Goal: Book appointment/travel/reservation

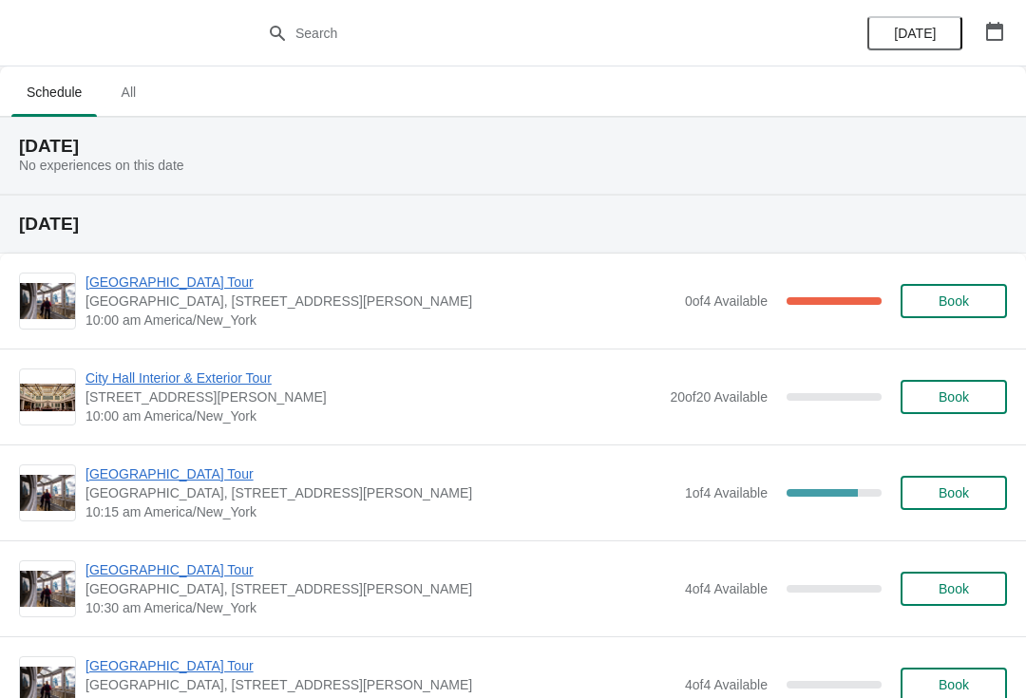
click at [993, 23] on icon "button" at bounding box center [994, 31] width 19 height 19
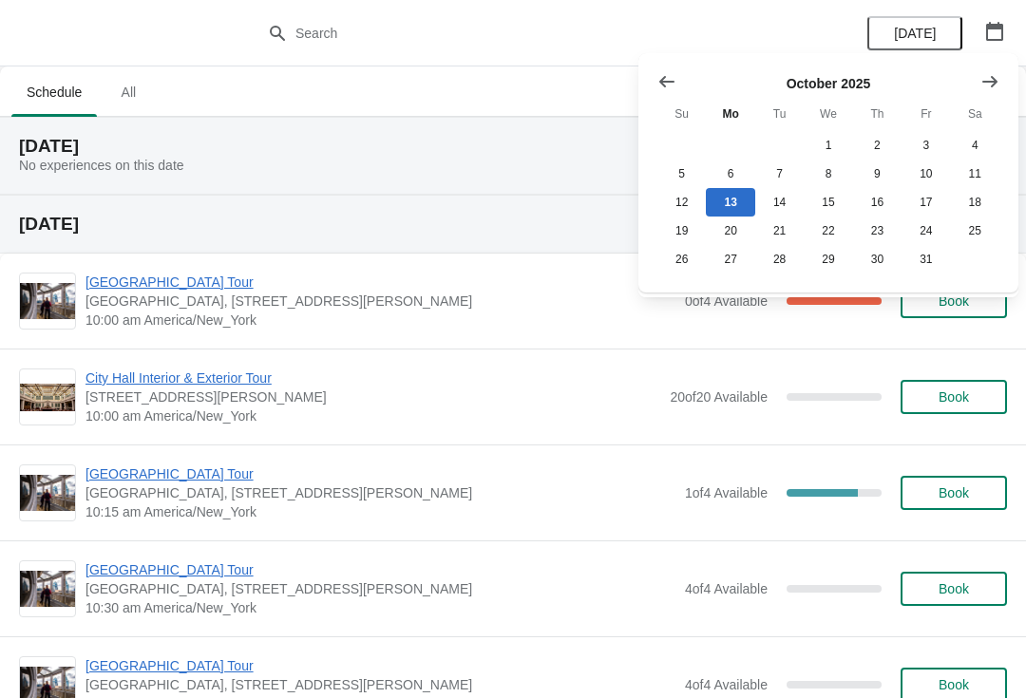
click at [975, 95] on button "Show next month, November 2025" at bounding box center [990, 82] width 34 height 34
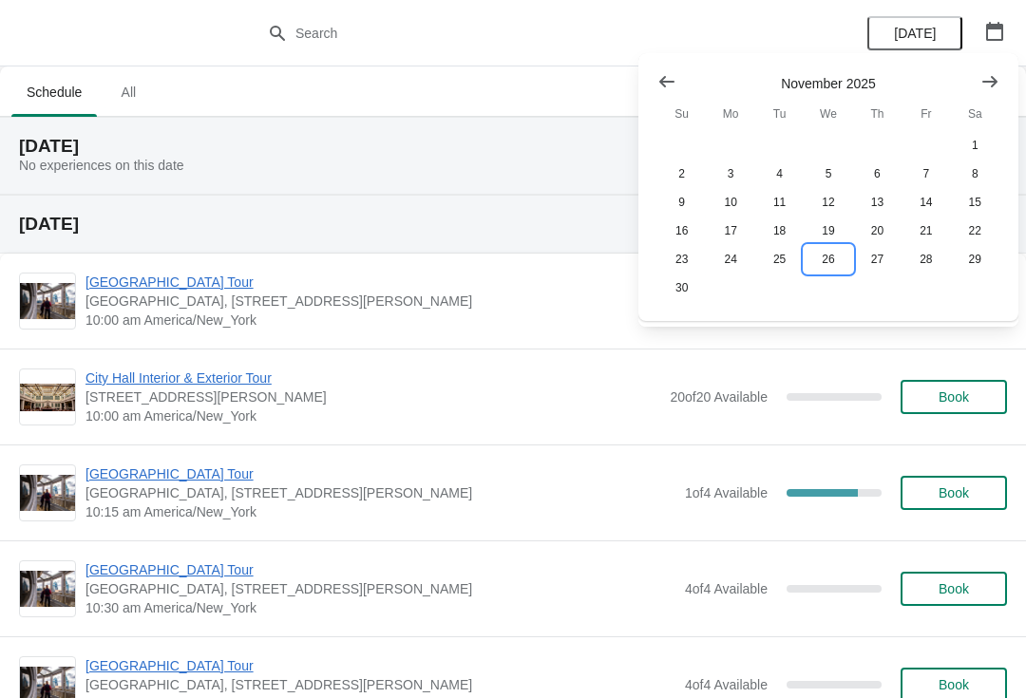
click at [823, 271] on button "26" at bounding box center [827, 259] width 48 height 28
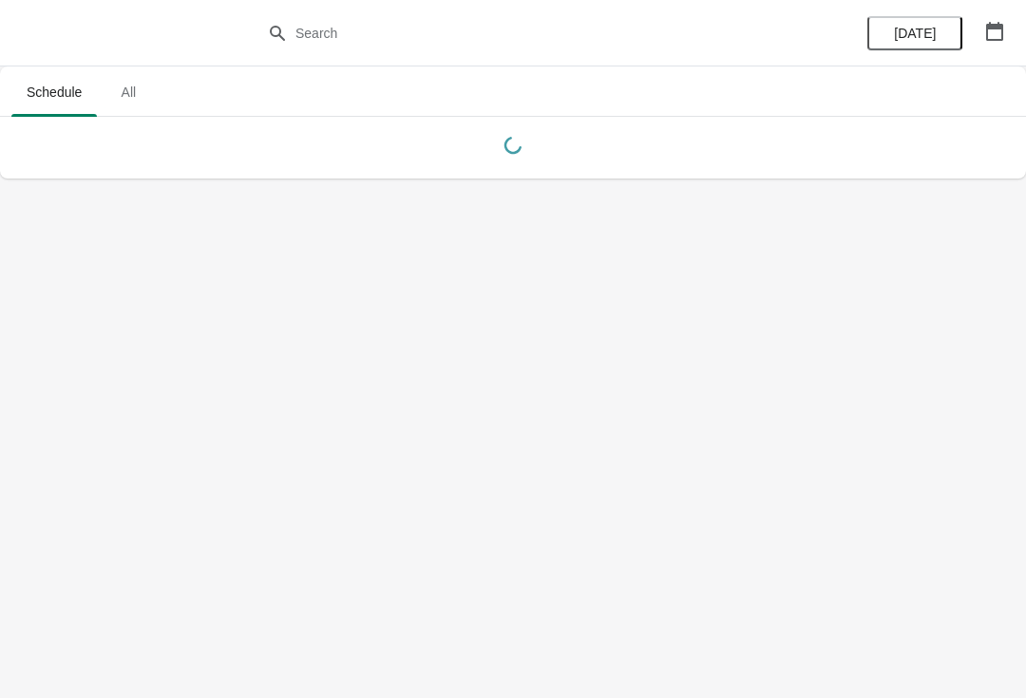
click at [1023, 298] on body "Schedule All Schedule All Today" at bounding box center [513, 349] width 1026 height 698
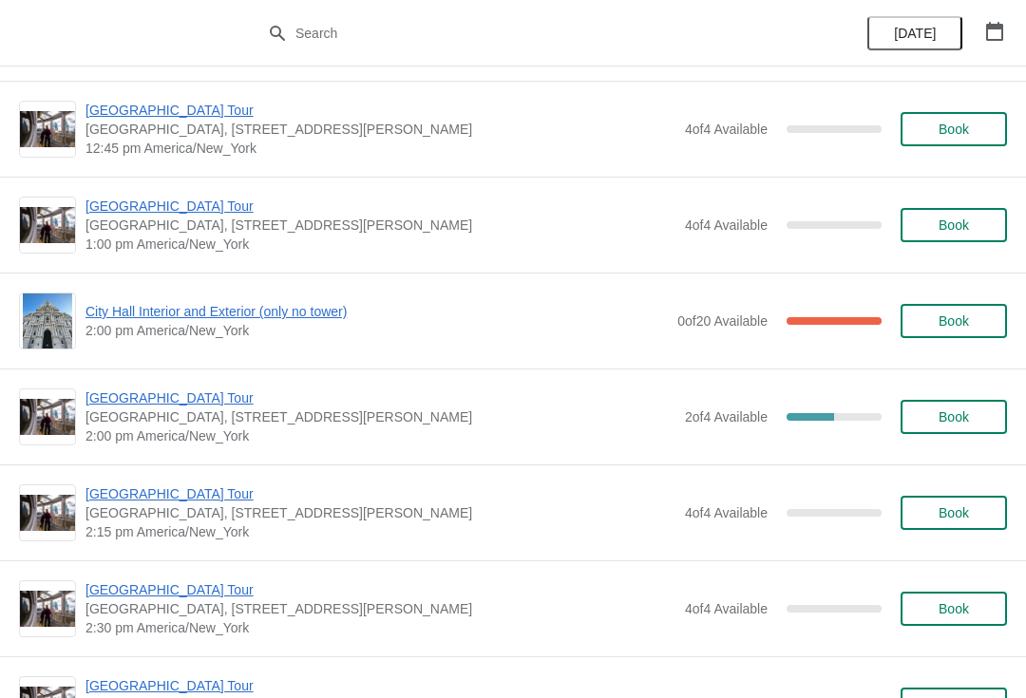
scroll to position [1247, 0]
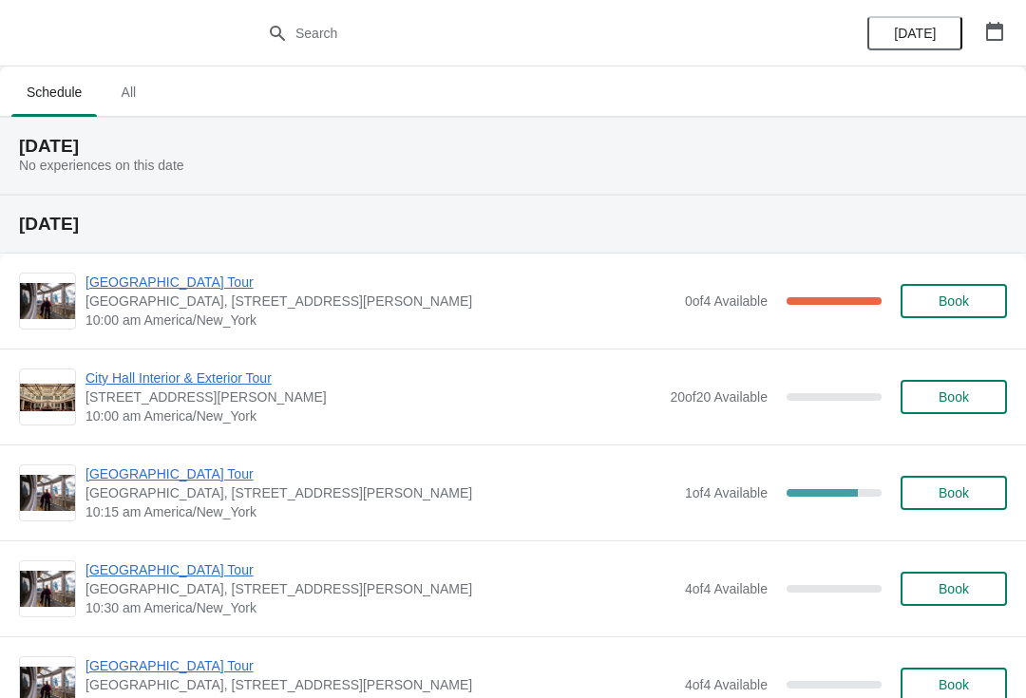
click at [992, 7] on div "[DATE]" at bounding box center [935, 33] width 180 height 66
click at [973, 28] on div "[DATE]" at bounding box center [935, 33] width 180 height 66
click at [1009, 42] on button "button" at bounding box center [994, 31] width 34 height 34
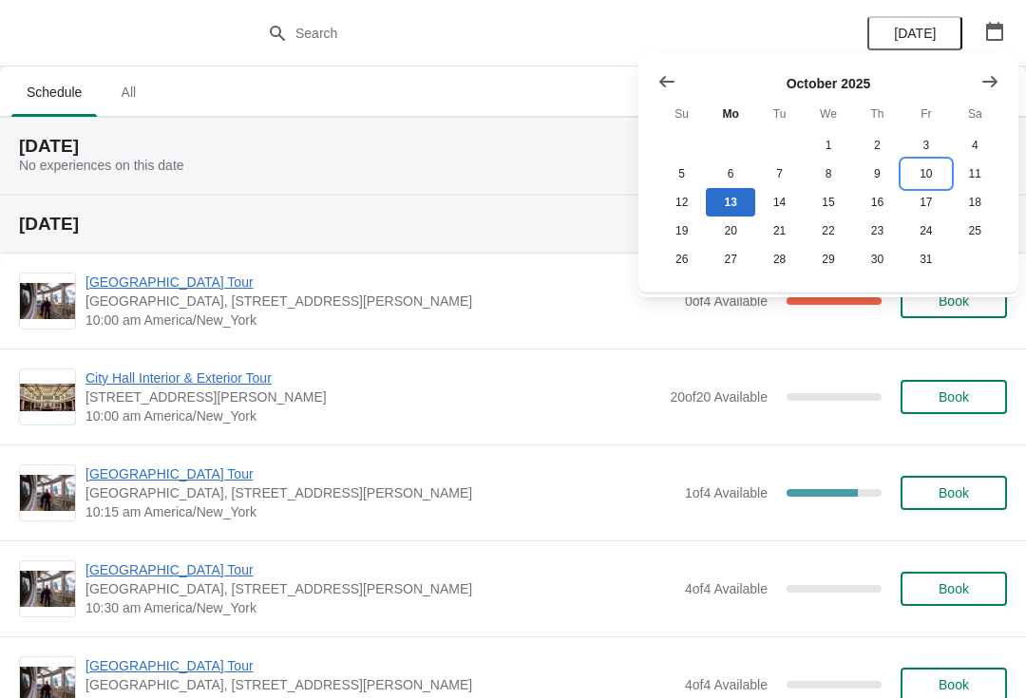
click at [929, 161] on button "10" at bounding box center [925, 174] width 48 height 28
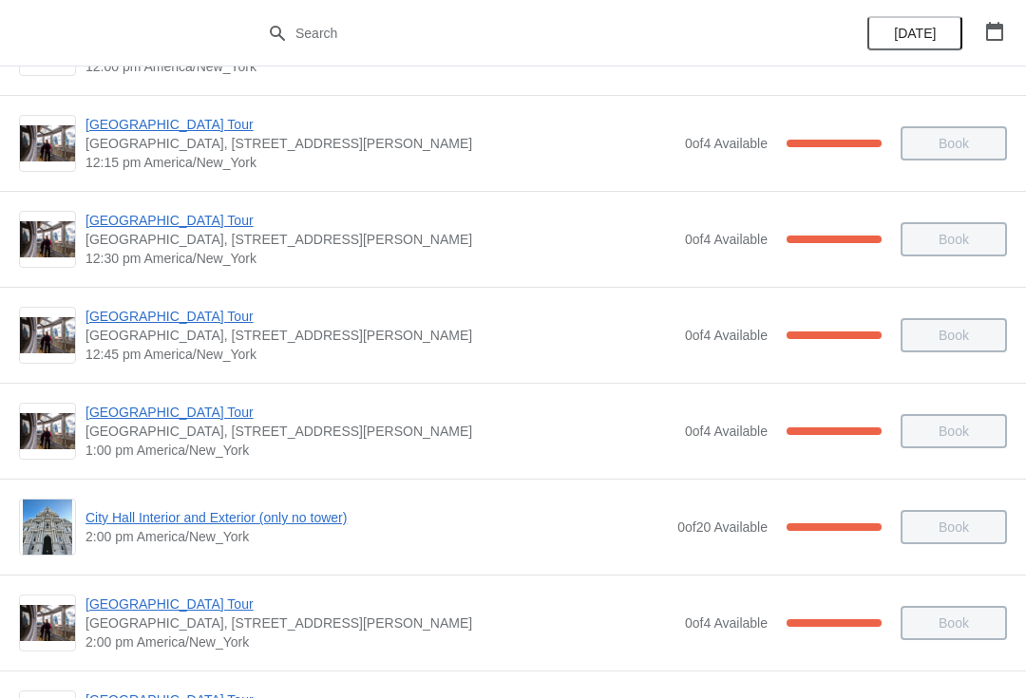
scroll to position [1143, 0]
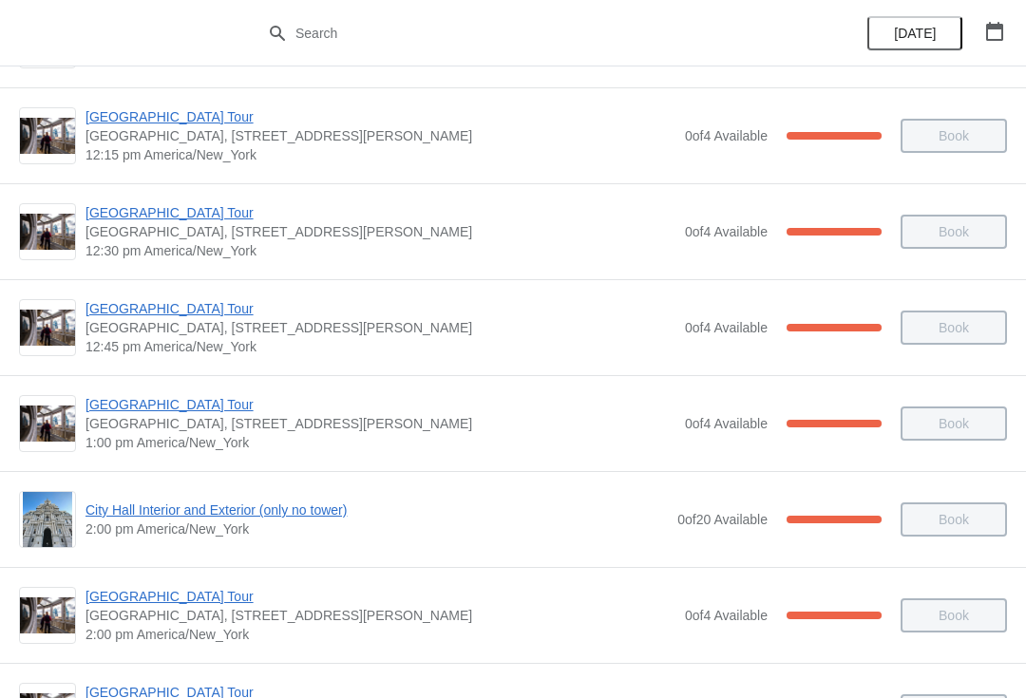
click at [141, 405] on span "[GEOGRAPHIC_DATA] Tour" at bounding box center [380, 404] width 590 height 19
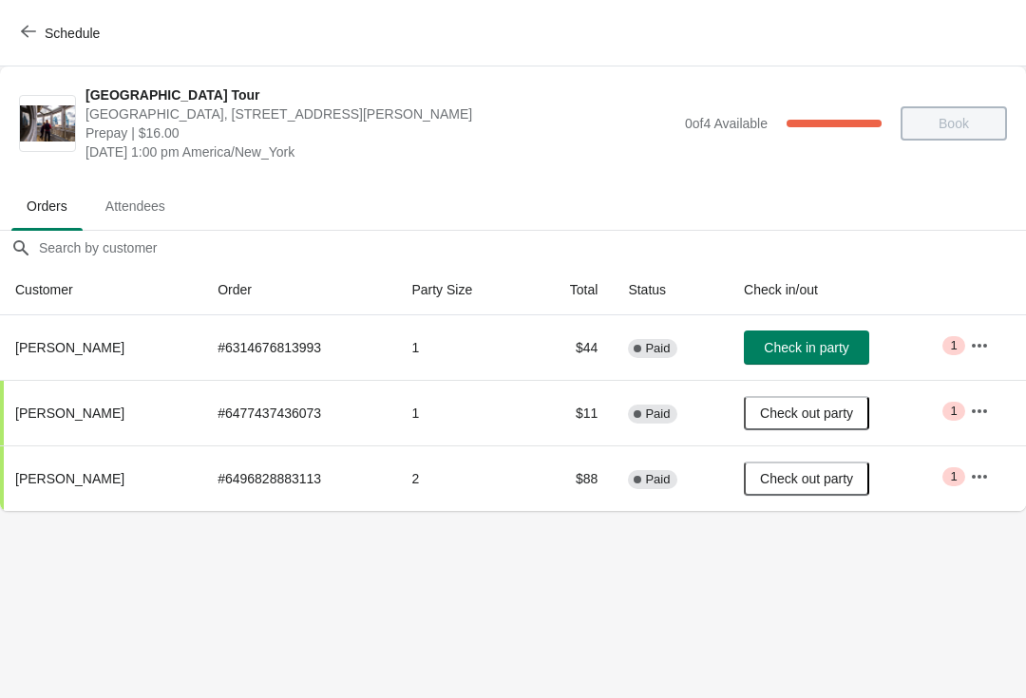
click at [981, 360] on button "button" at bounding box center [979, 346] width 34 height 34
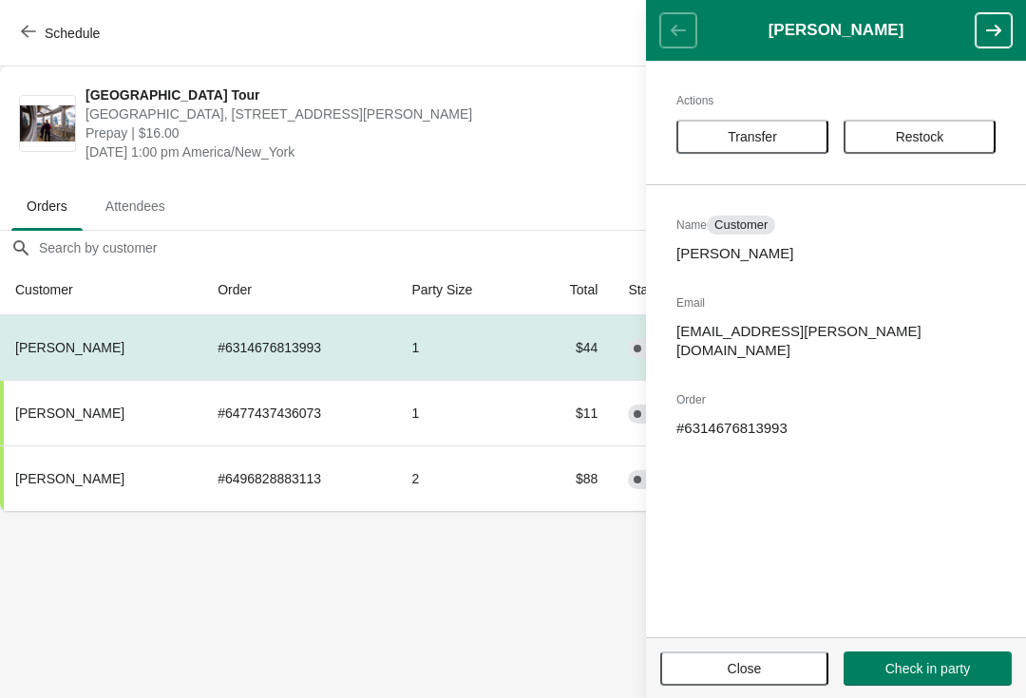
click at [738, 142] on span "Transfer" at bounding box center [752, 136] width 49 height 15
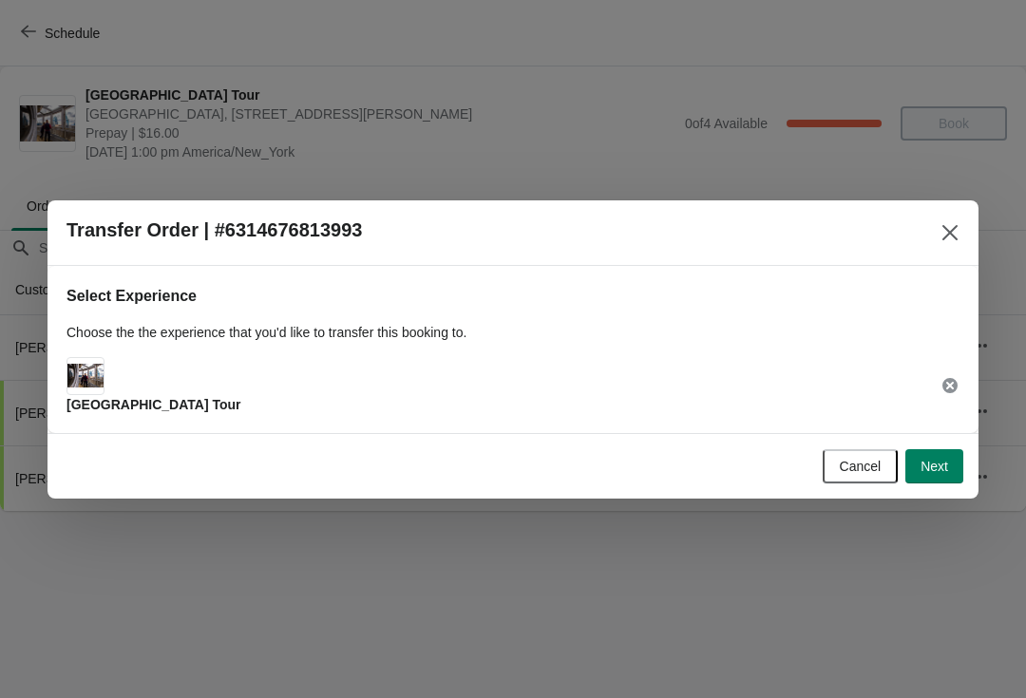
click at [945, 467] on span "Next" at bounding box center [934, 466] width 28 height 15
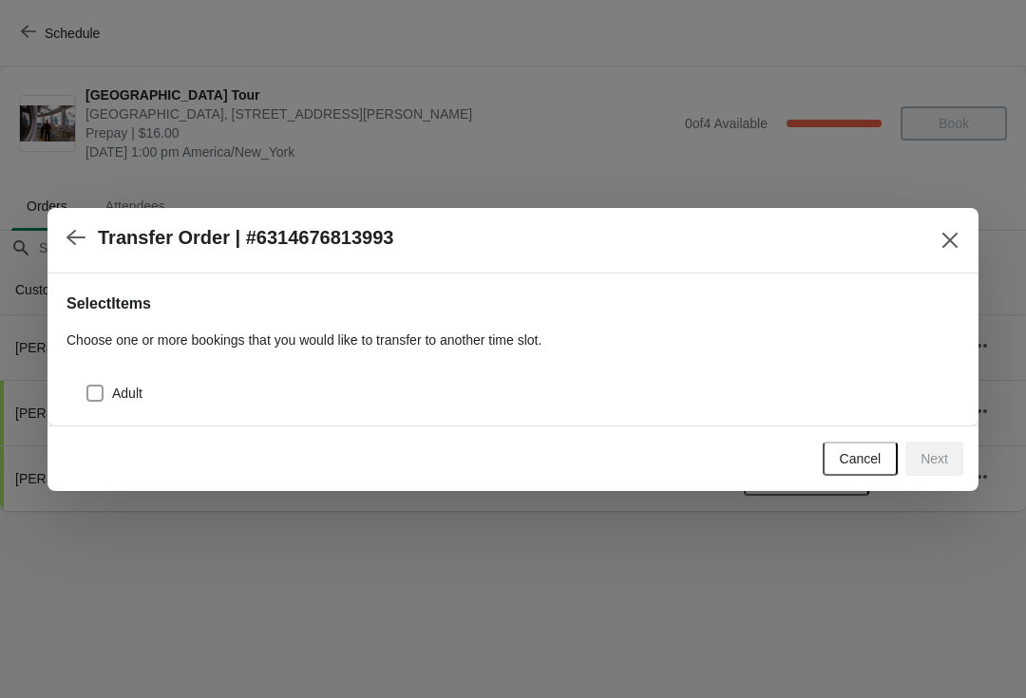
click at [102, 393] on span at bounding box center [94, 393] width 17 height 17
click at [87, 386] on input "Adult" at bounding box center [86, 385] width 1 height 1
checkbox input "true"
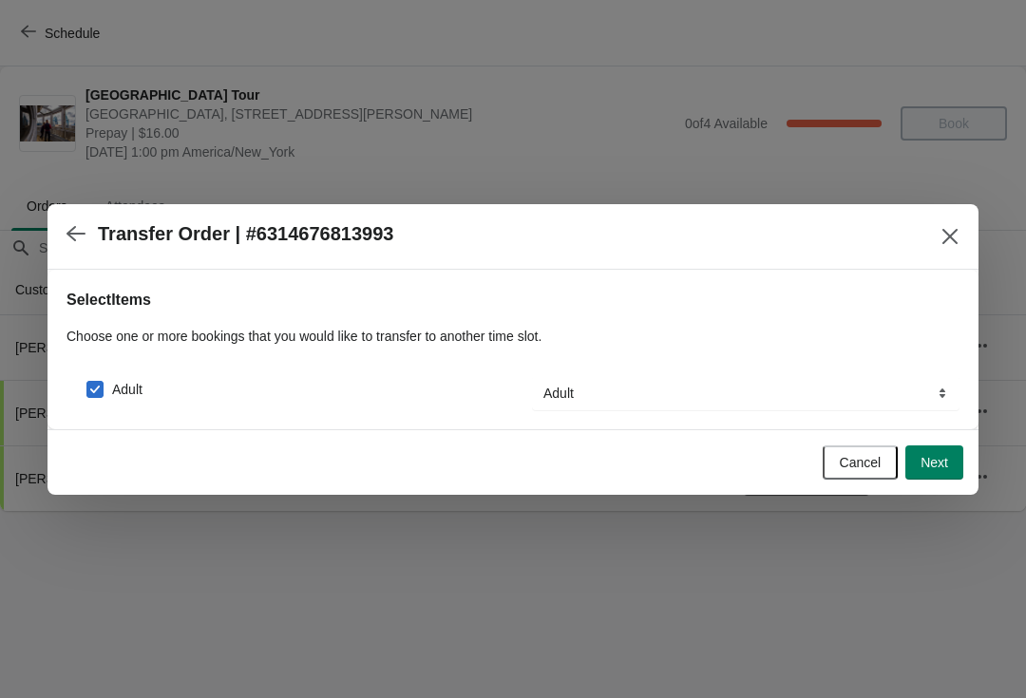
click at [948, 474] on button "Next" at bounding box center [934, 462] width 58 height 34
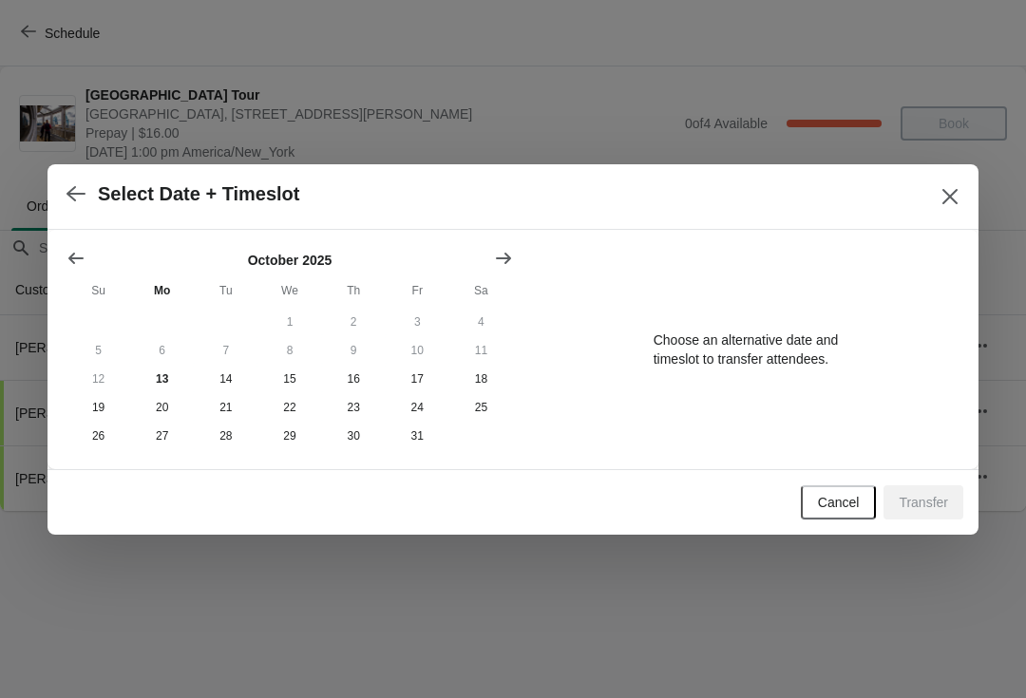
click at [506, 255] on icon "Show next month, November 2025" at bounding box center [503, 257] width 15 height 11
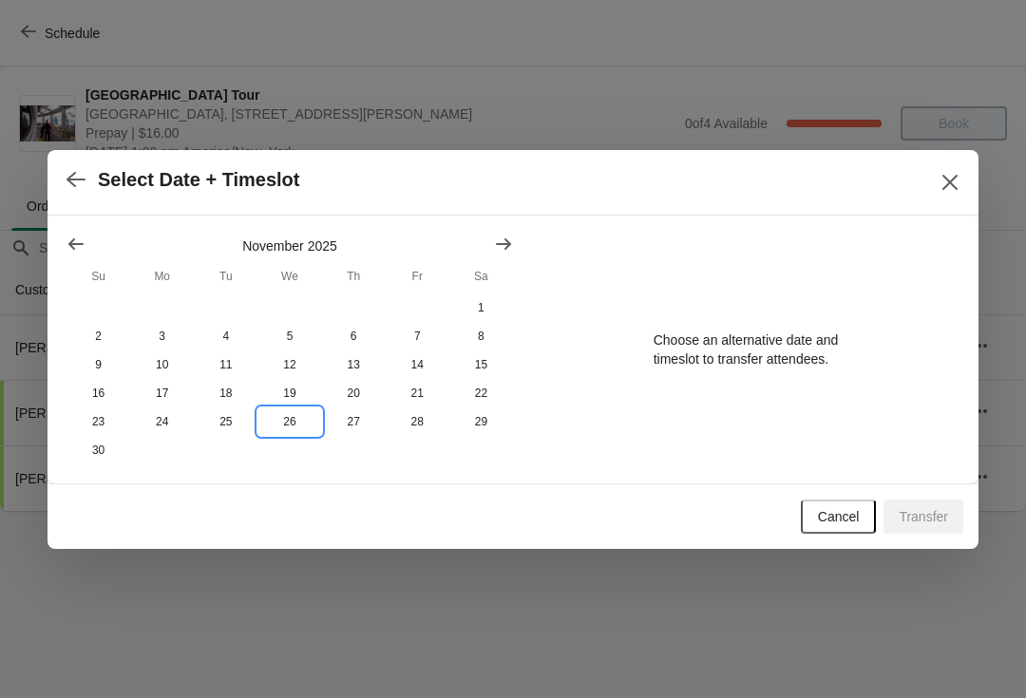
click at [285, 423] on button "26" at bounding box center [289, 421] width 64 height 28
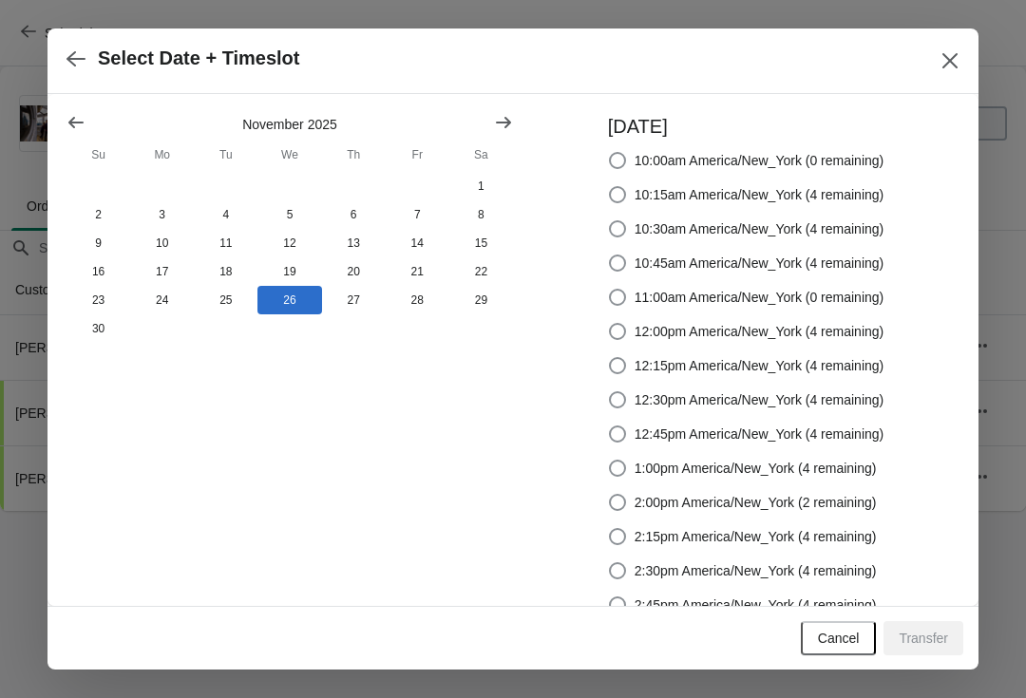
click at [938, 65] on button "Close" at bounding box center [950, 61] width 34 height 34
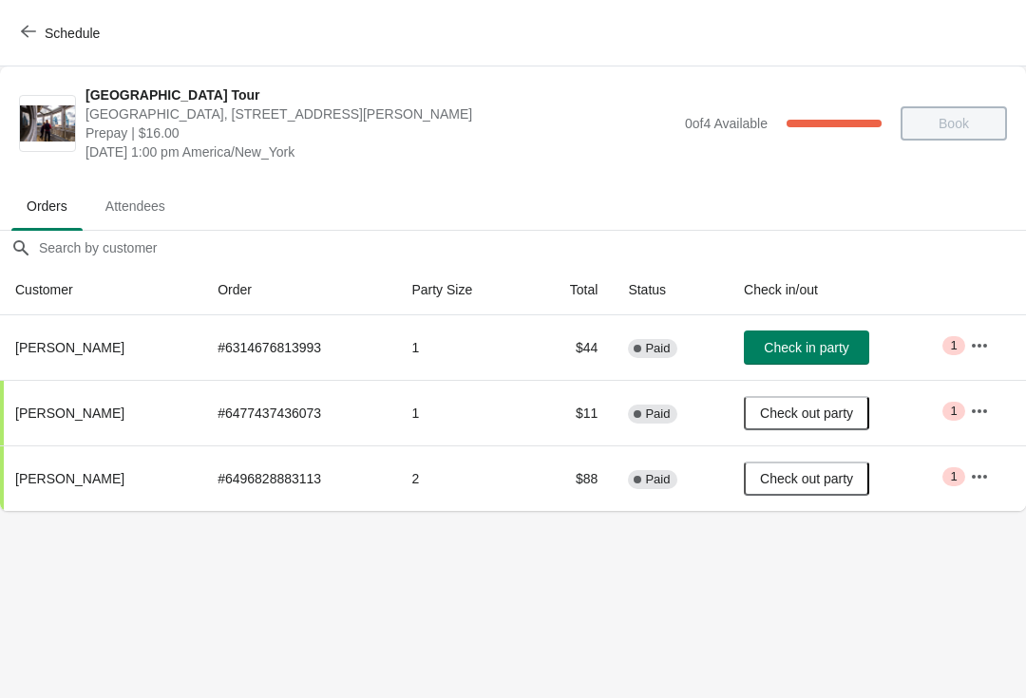
click at [21, 21] on button "Schedule" at bounding box center [61, 33] width 105 height 34
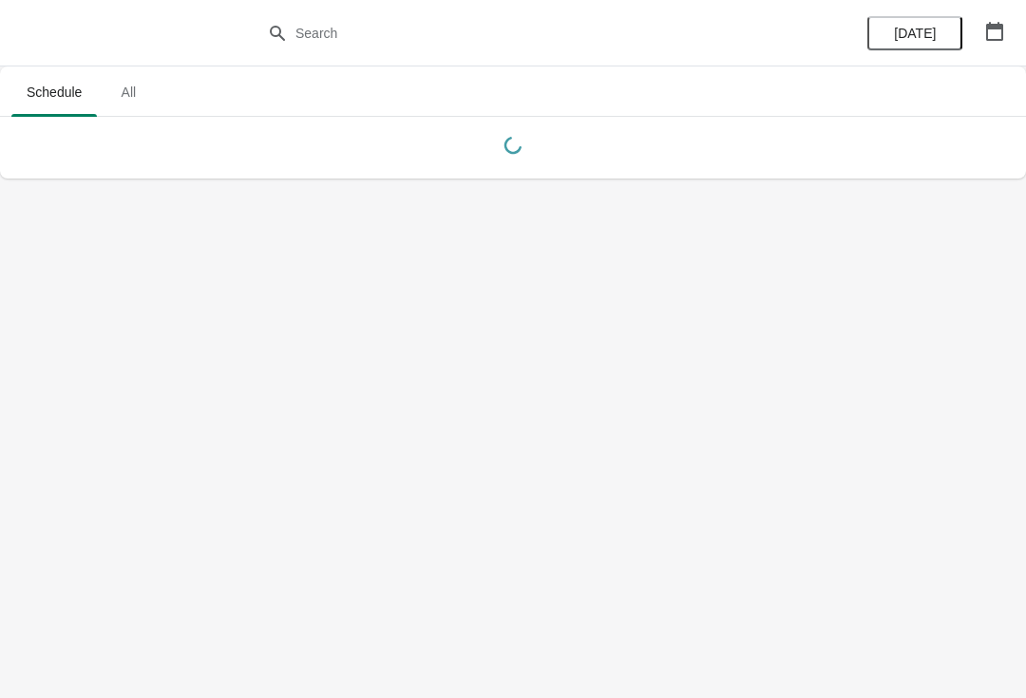
click at [994, 42] on button "button" at bounding box center [994, 31] width 34 height 34
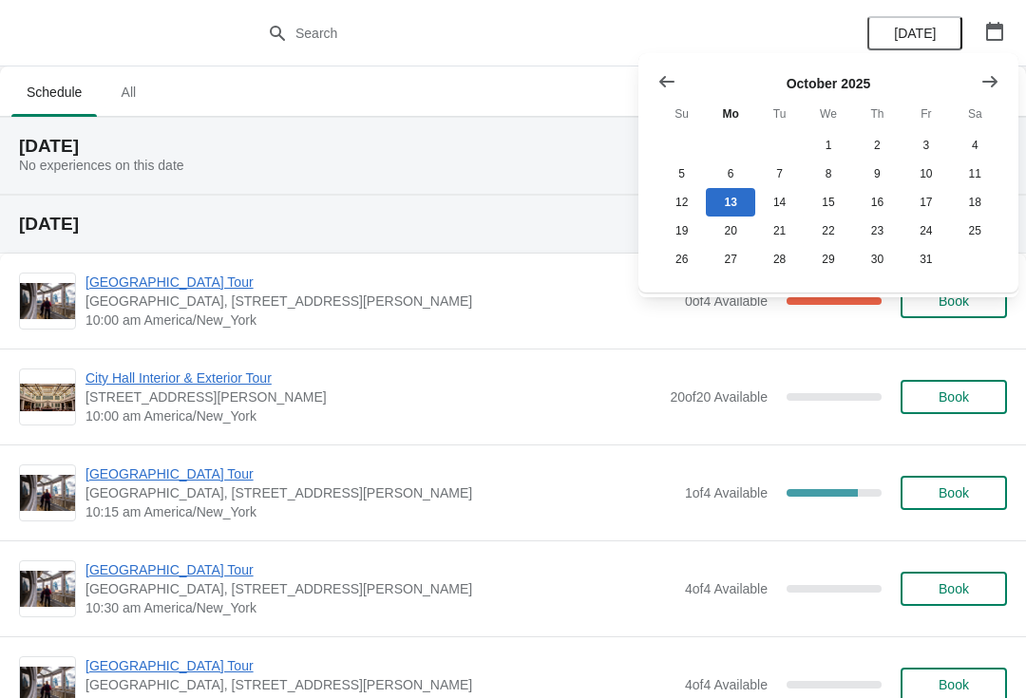
click at [1004, 78] on button "Show next month, November 2025" at bounding box center [990, 82] width 34 height 34
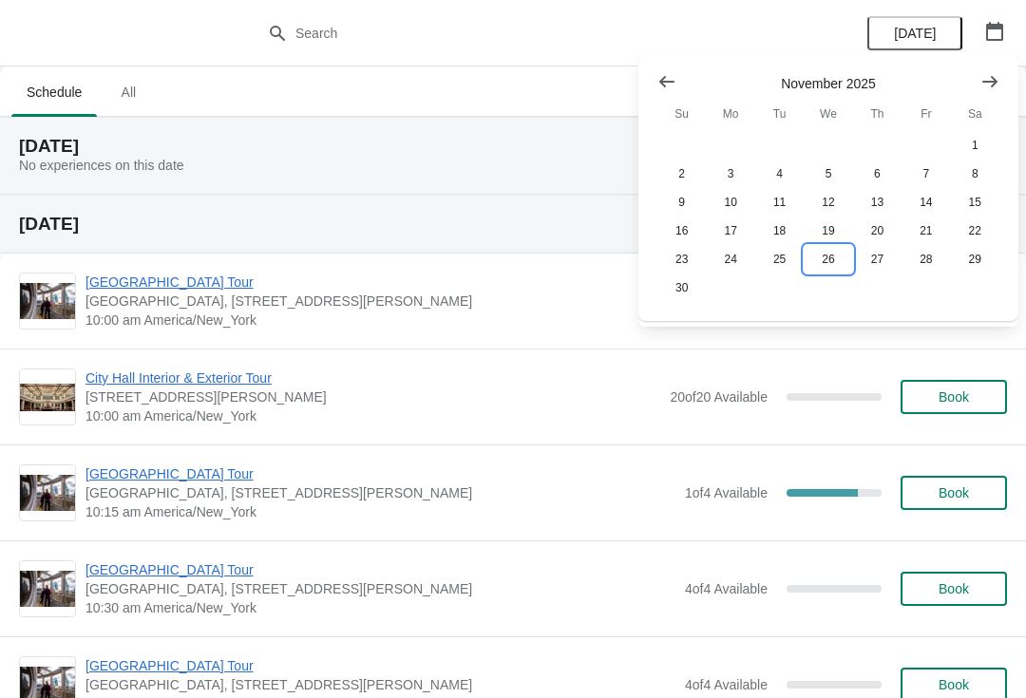
click at [824, 252] on button "26" at bounding box center [827, 259] width 48 height 28
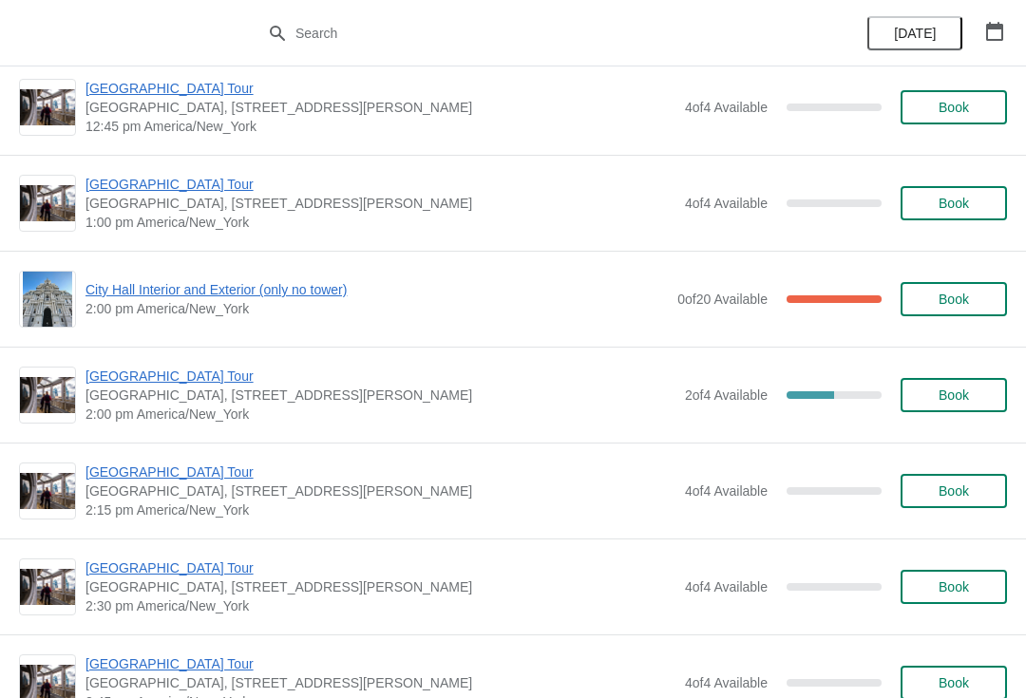
scroll to position [1275, 0]
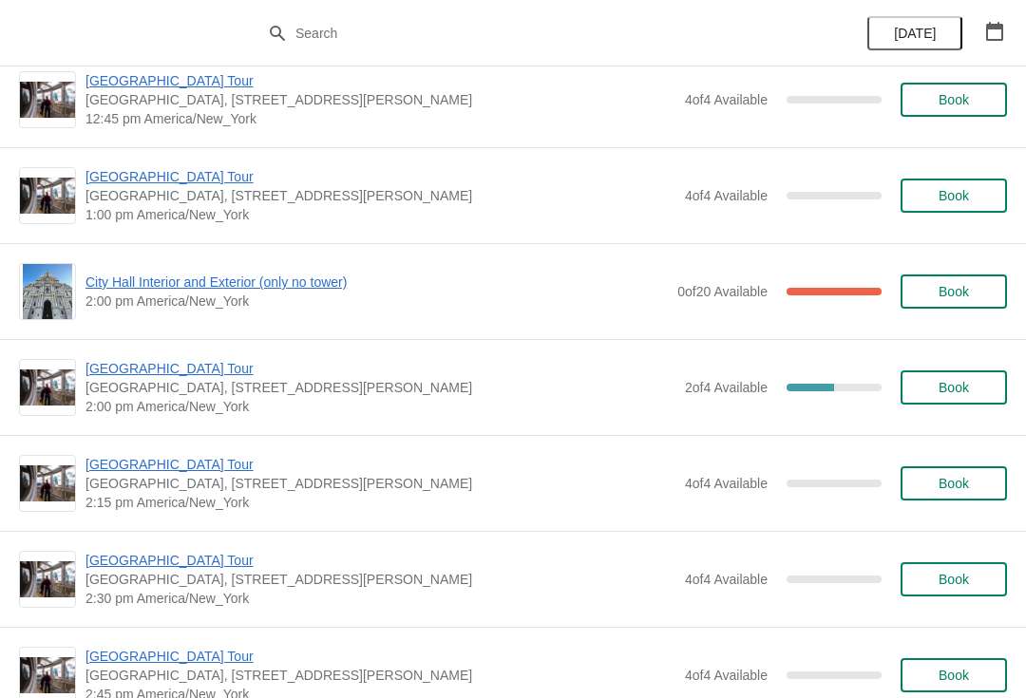
click at [200, 281] on span "City Hall Interior and Exterior (only no tower)" at bounding box center [376, 282] width 582 height 19
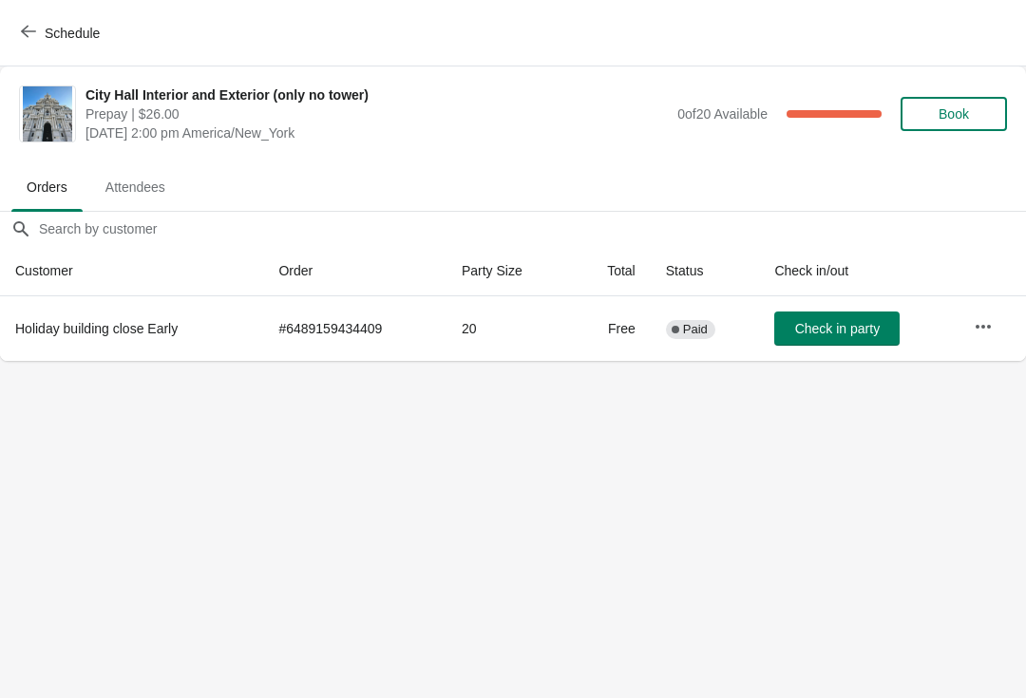
click at [36, 38] on span "Schedule" at bounding box center [62, 33] width 75 height 18
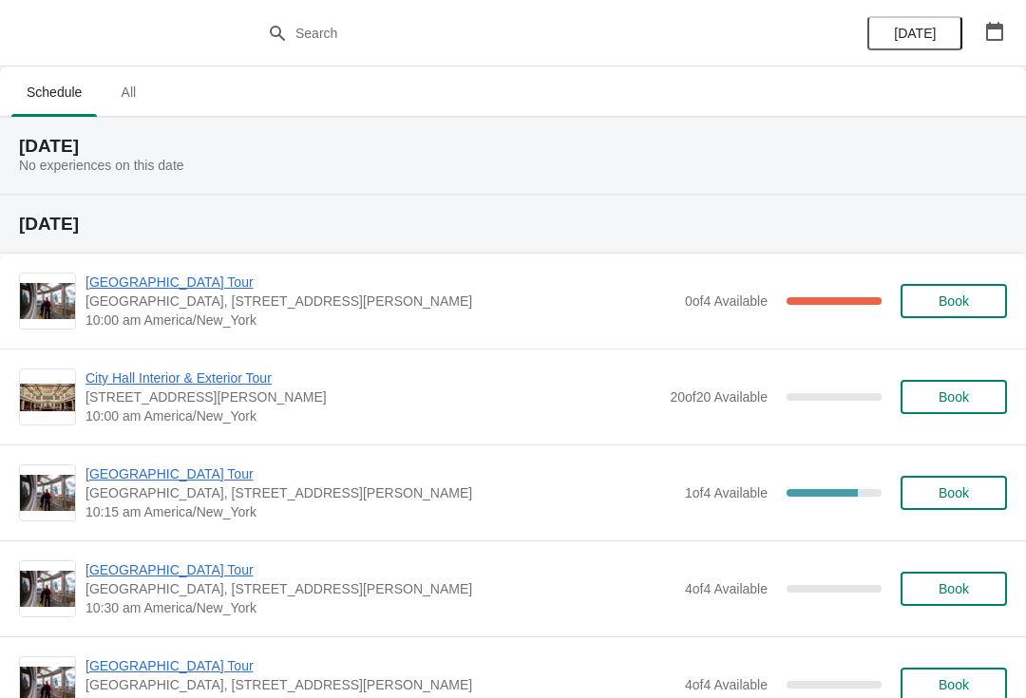
click at [992, 39] on icon "button" at bounding box center [994, 31] width 17 height 19
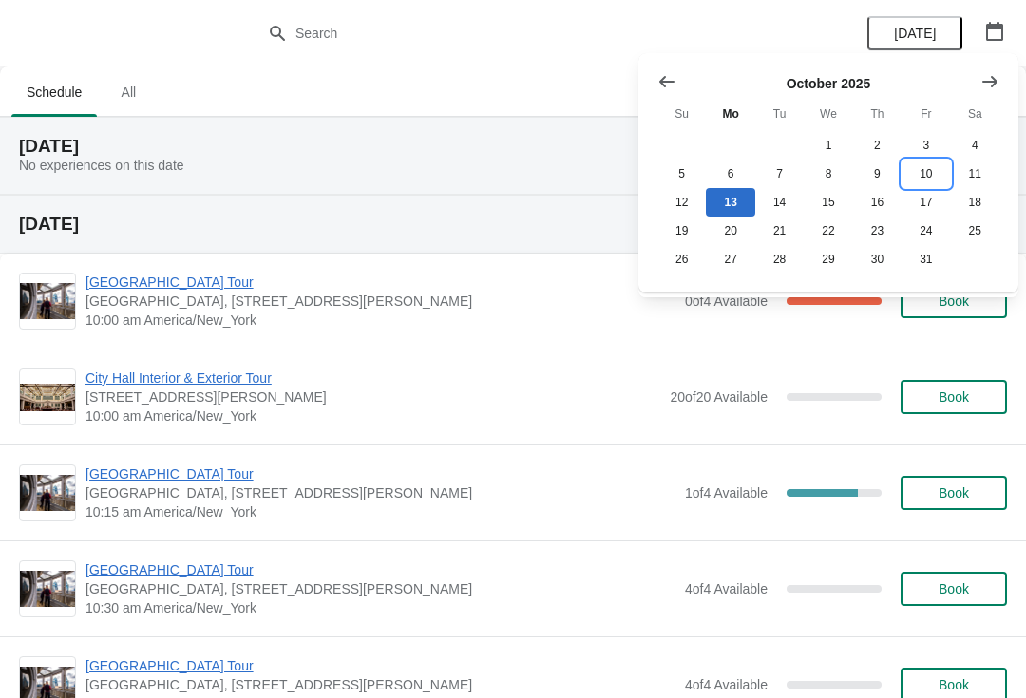
click at [932, 166] on button "10" at bounding box center [925, 174] width 48 height 28
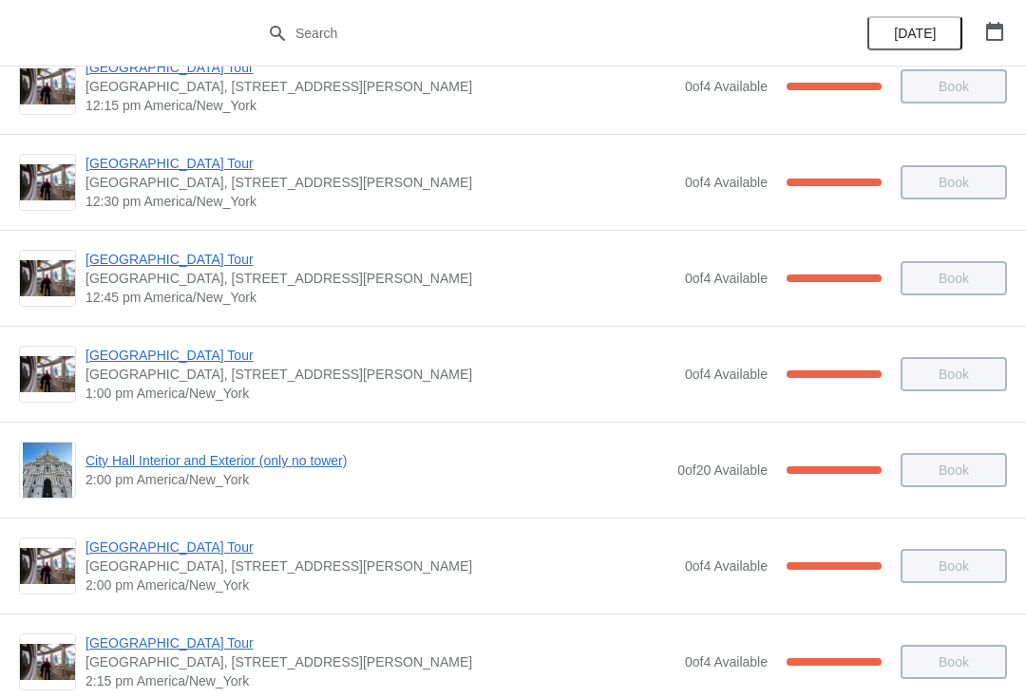
scroll to position [1188, 0]
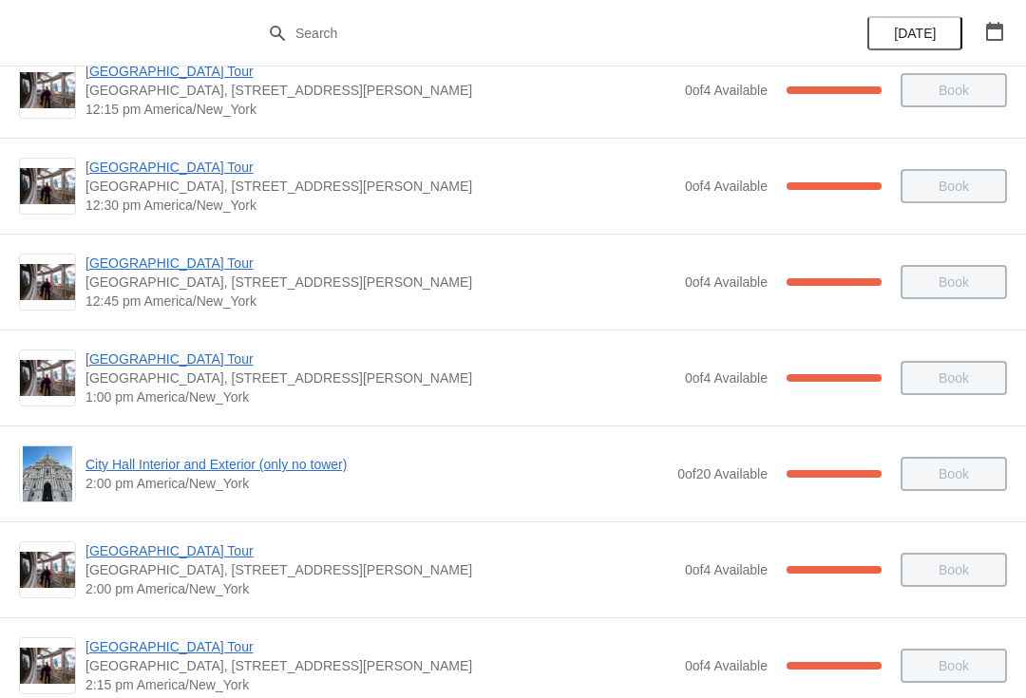
click at [131, 362] on span "[GEOGRAPHIC_DATA] Tour" at bounding box center [380, 359] width 590 height 19
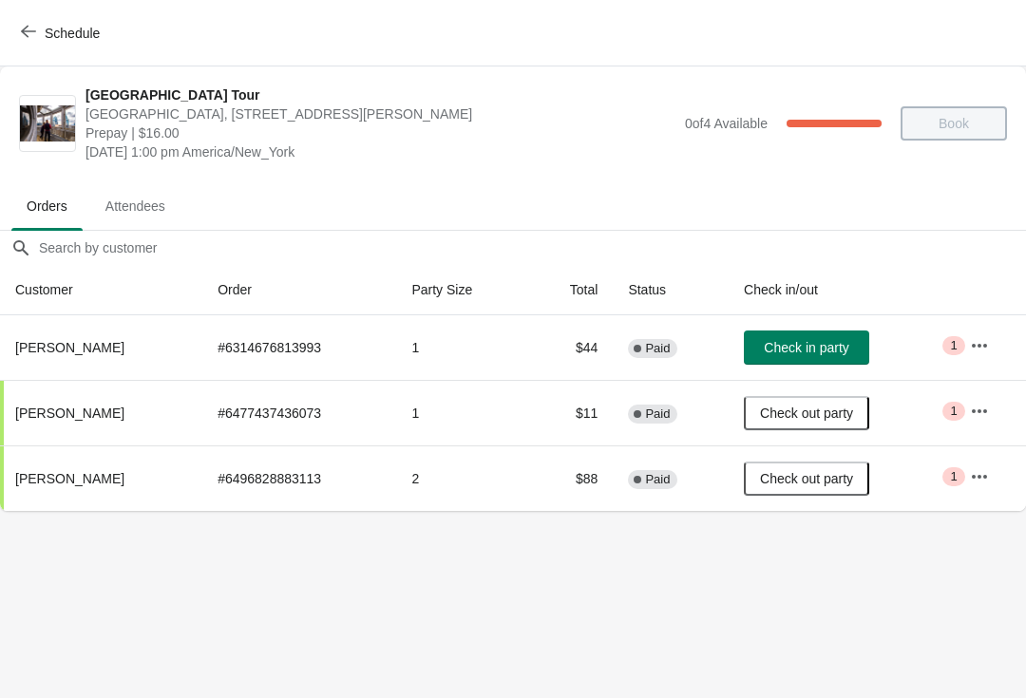
click at [963, 358] on button "button" at bounding box center [979, 346] width 34 height 34
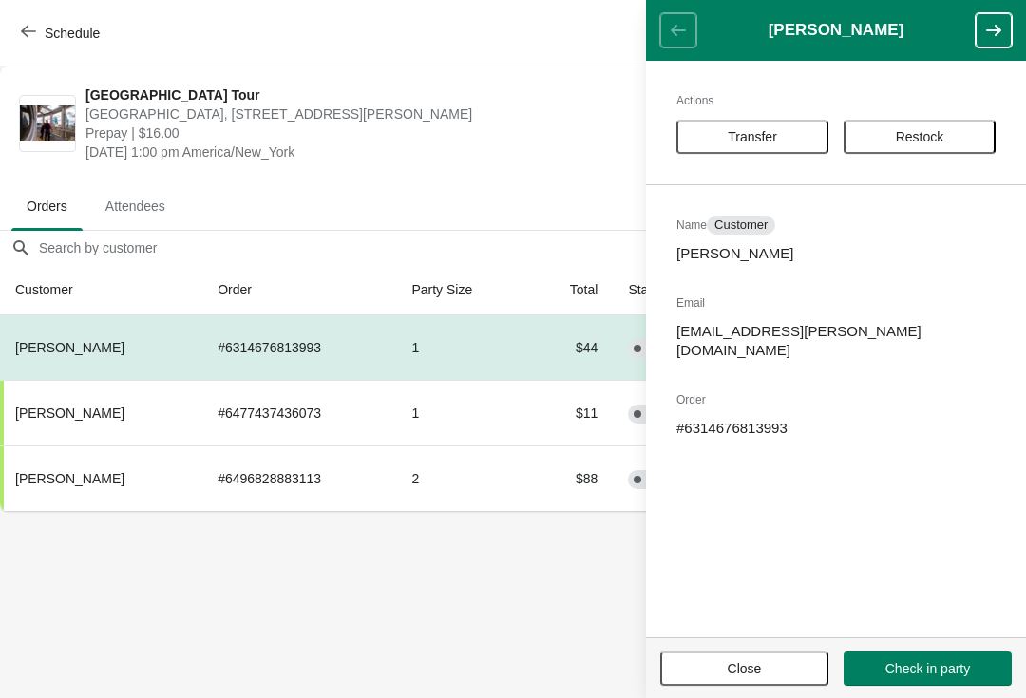
click at [757, 131] on span "Transfer" at bounding box center [752, 136] width 49 height 15
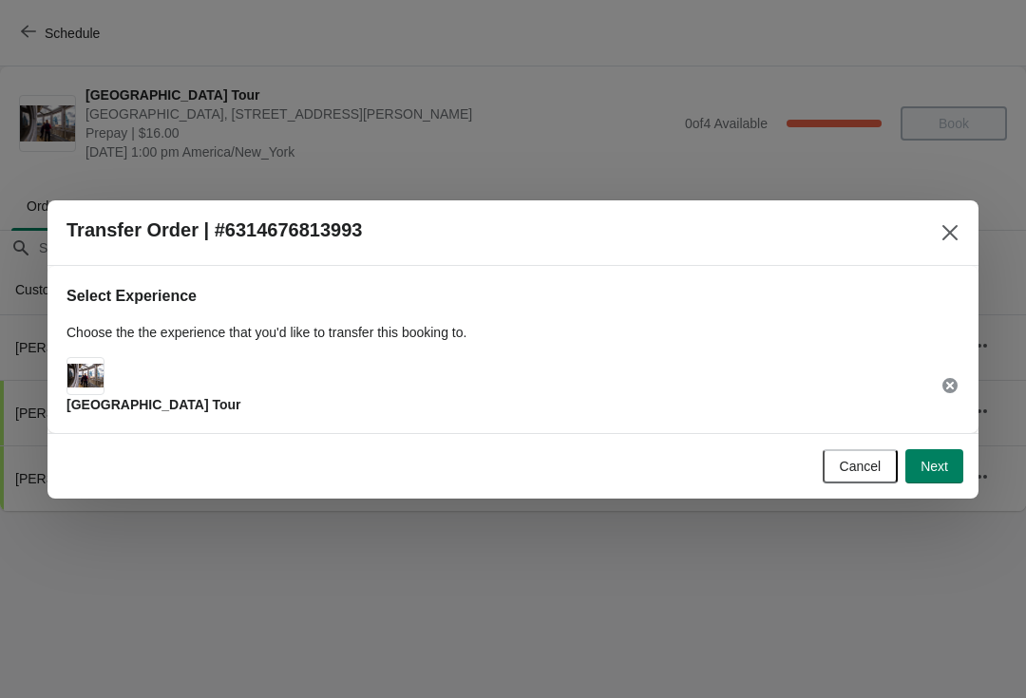
click at [952, 474] on button "Next" at bounding box center [934, 466] width 58 height 34
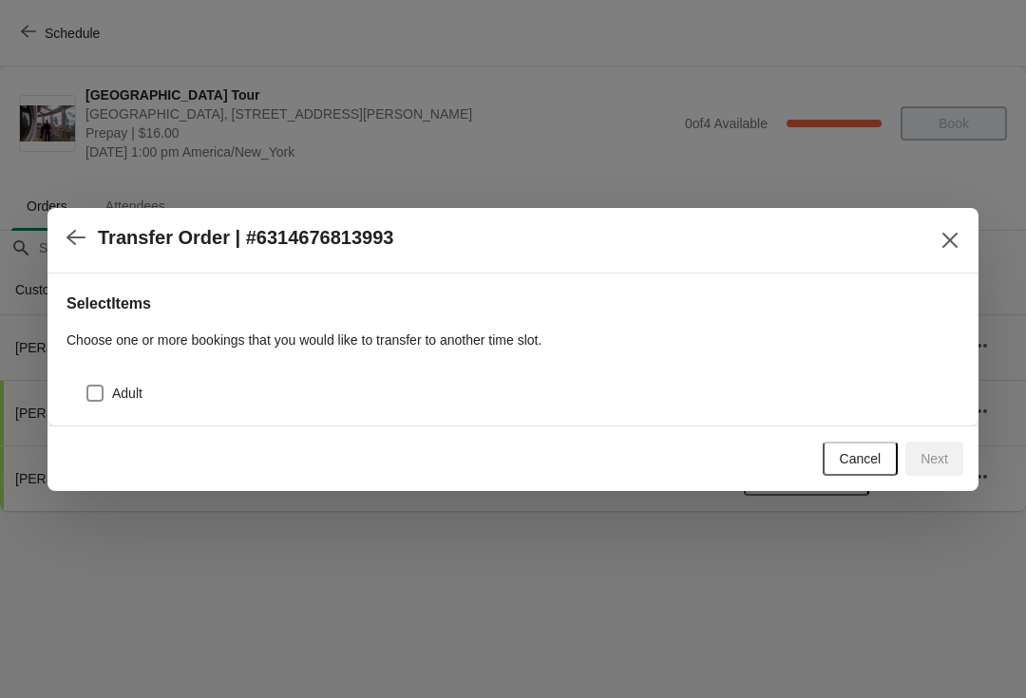
click at [82, 381] on div "Adult" at bounding box center [512, 386] width 893 height 42
click at [87, 393] on span at bounding box center [94, 393] width 17 height 17
click at [87, 386] on input "Adult" at bounding box center [86, 385] width 1 height 1
checkbox input "true"
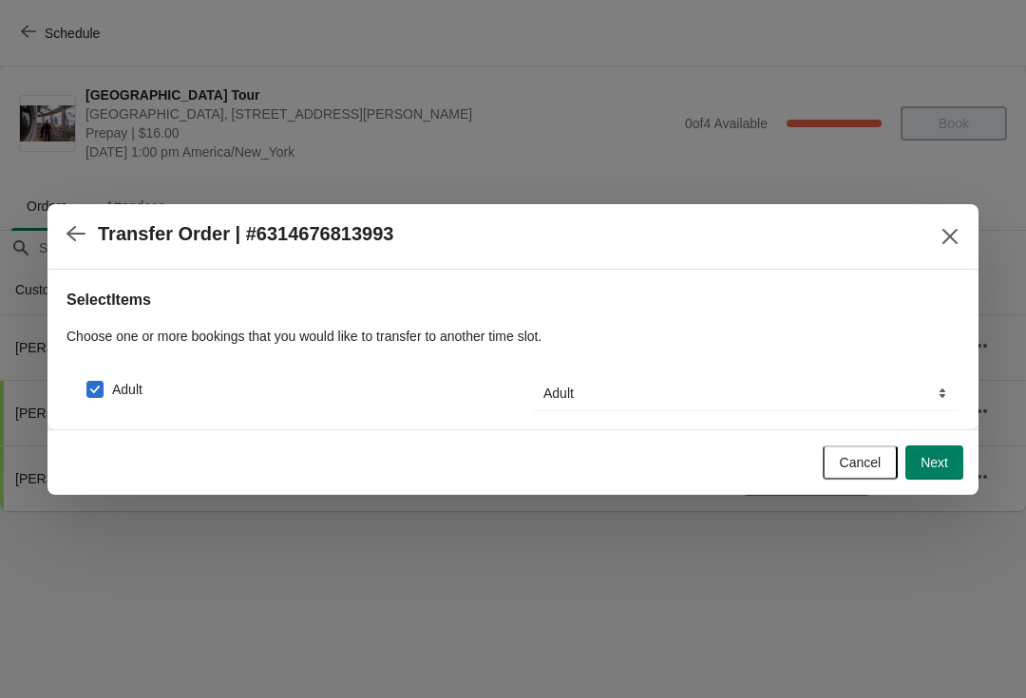
click at [955, 463] on button "Next" at bounding box center [934, 462] width 58 height 34
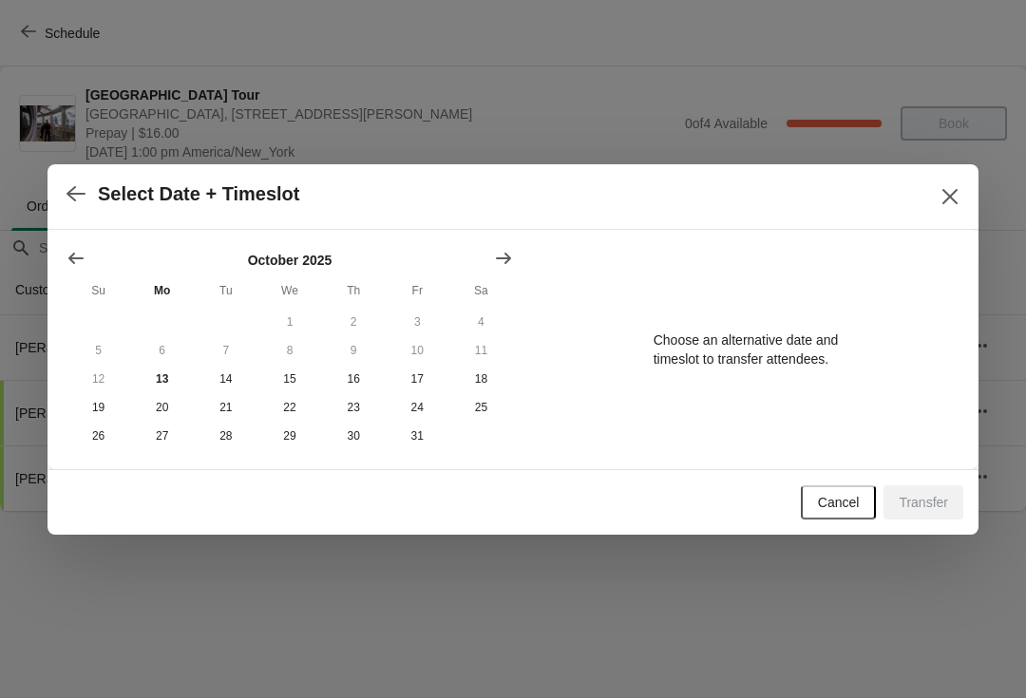
click at [498, 253] on icon "Show next month, November 2025" at bounding box center [503, 258] width 19 height 19
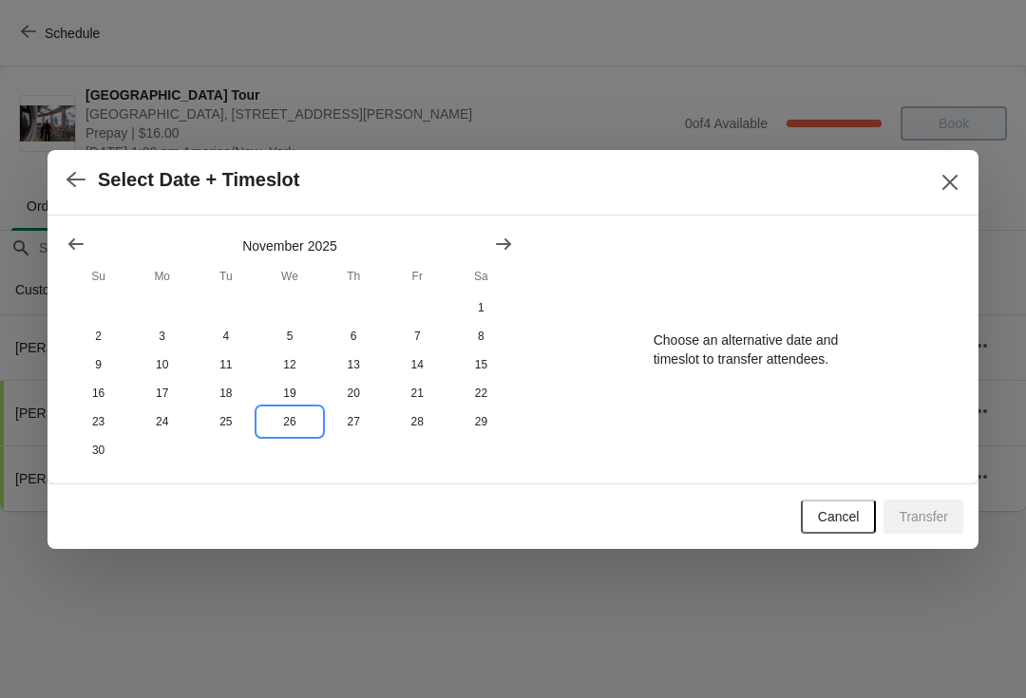
click at [287, 433] on button "26" at bounding box center [289, 421] width 64 height 28
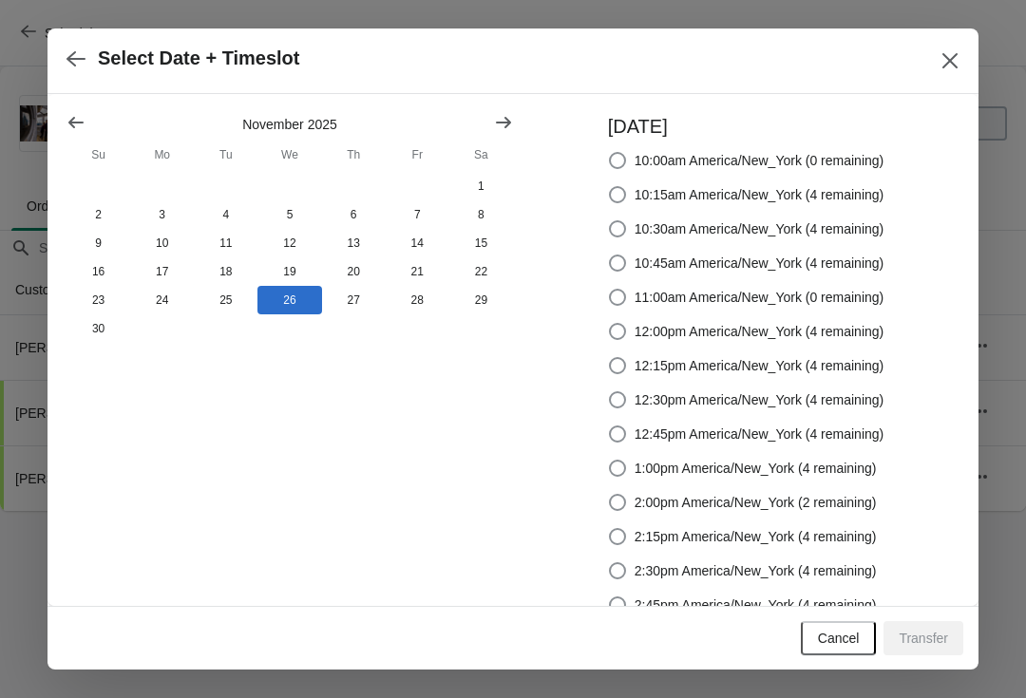
click at [609, 464] on span at bounding box center [617, 468] width 17 height 17
click at [609, 461] on input "1:00pm America/New_York (4 remaining)" at bounding box center [609, 460] width 1 height 1
radio input "true"
click at [930, 632] on span "Transfer" at bounding box center [922, 638] width 49 height 15
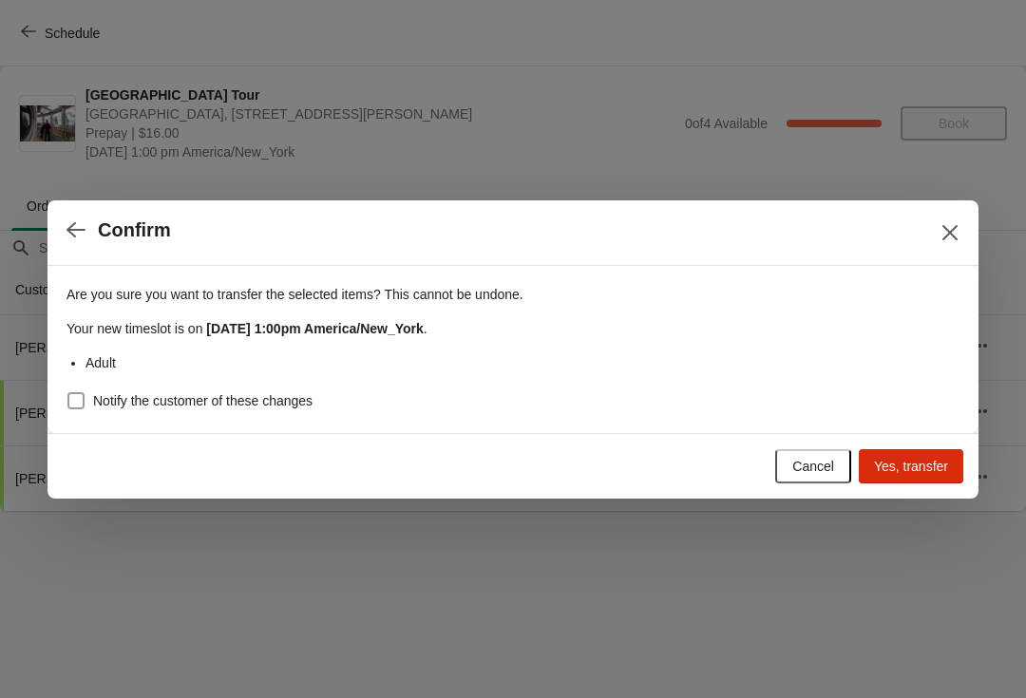
click at [72, 398] on span at bounding box center [75, 400] width 17 height 17
click at [68, 393] on input "Notify the customer of these changes" at bounding box center [67, 392] width 1 height 1
checkbox input "true"
click at [924, 472] on span "Yes, transfer" at bounding box center [911, 466] width 74 height 15
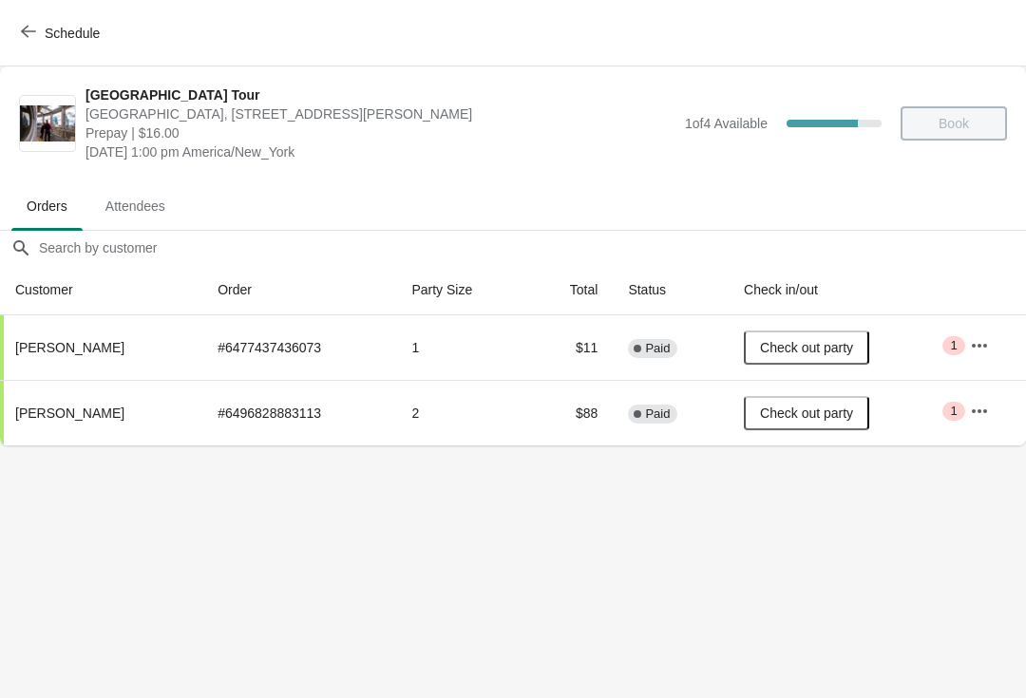
click at [17, 26] on button "Schedule" at bounding box center [61, 33] width 105 height 34
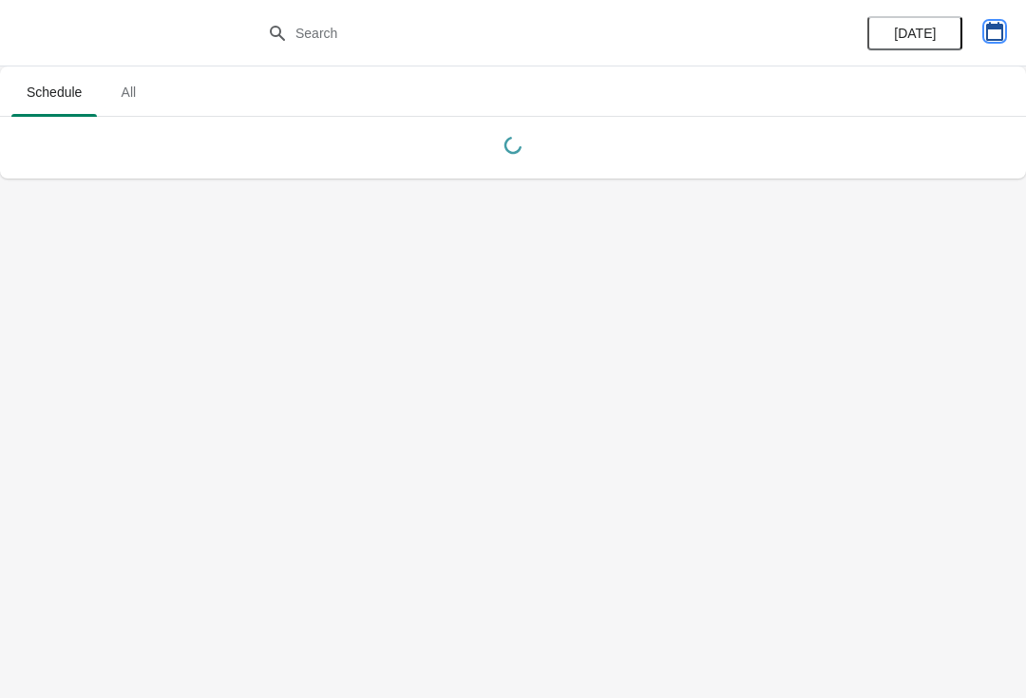
click at [991, 26] on icon "button" at bounding box center [994, 31] width 17 height 19
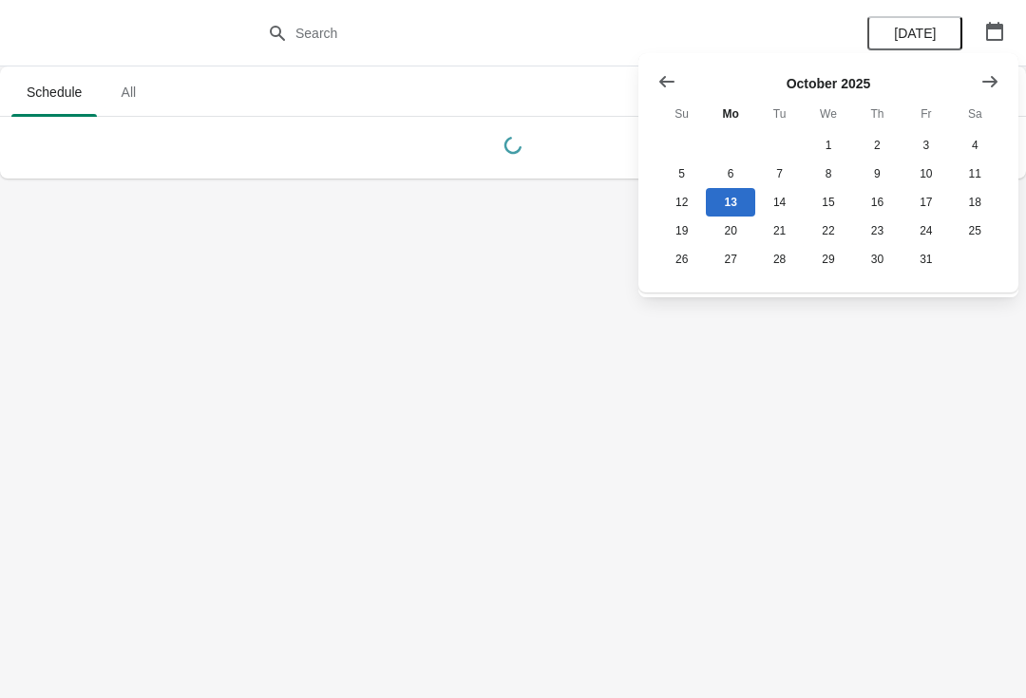
click at [995, 76] on icon "Show next month, November 2025" at bounding box center [989, 81] width 19 height 19
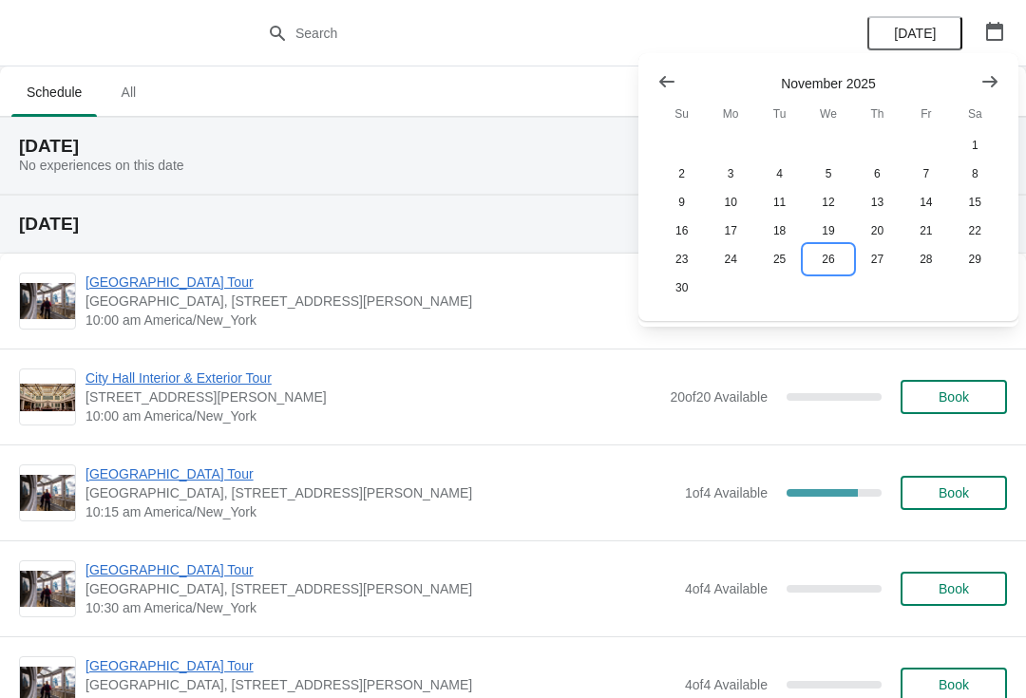
click at [833, 260] on button "26" at bounding box center [827, 259] width 48 height 28
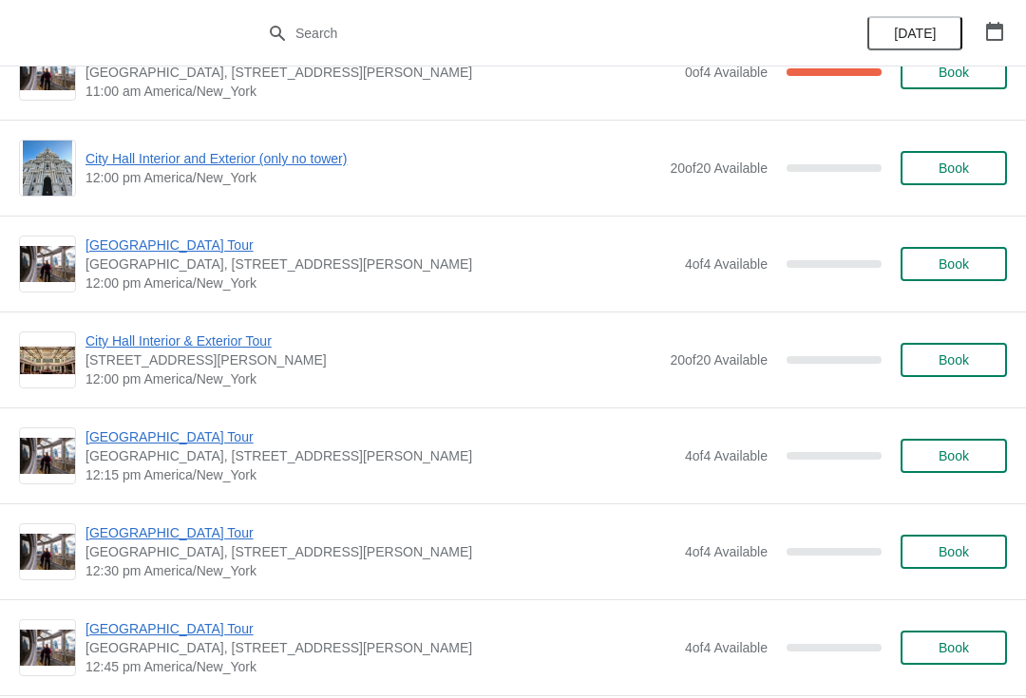
scroll to position [722, 0]
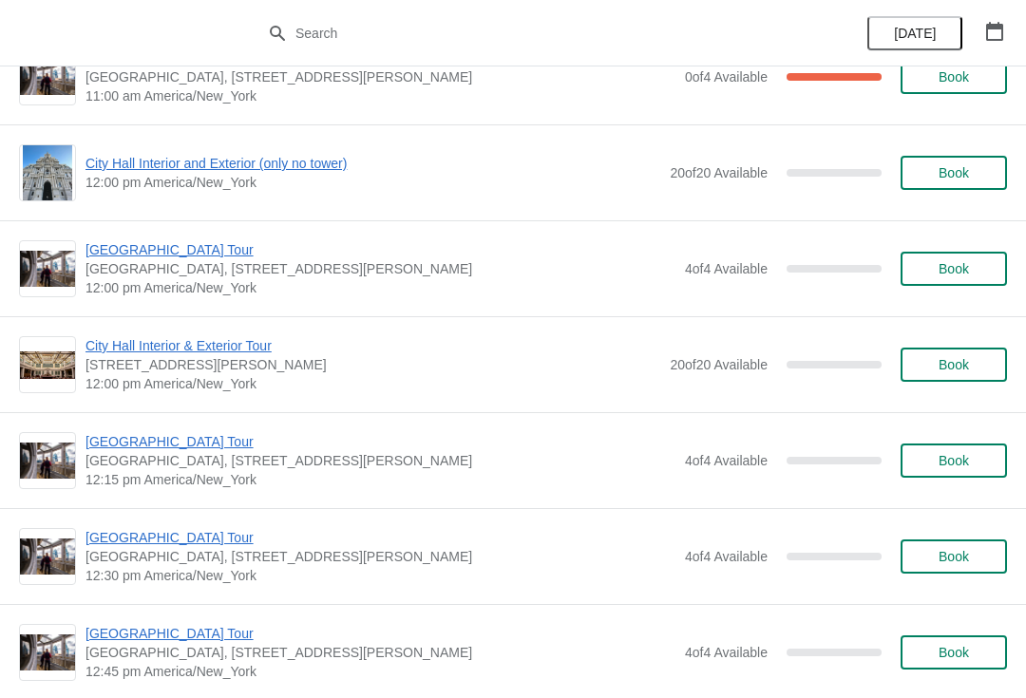
click at [150, 343] on span "City Hall Interior & Exterior Tour" at bounding box center [372, 345] width 575 height 19
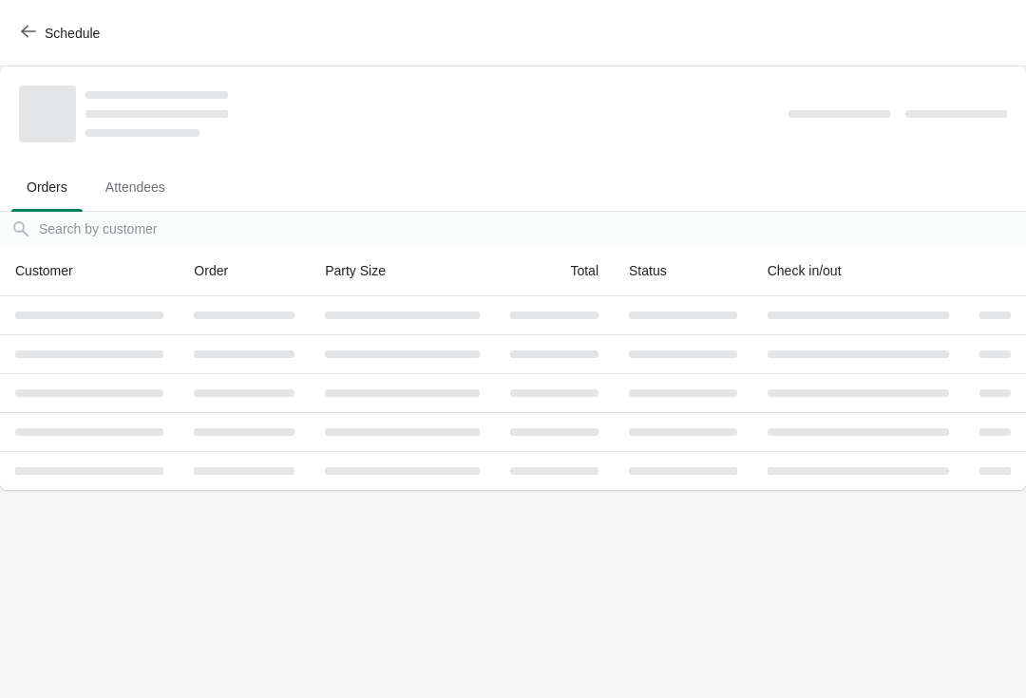
scroll to position [0, 0]
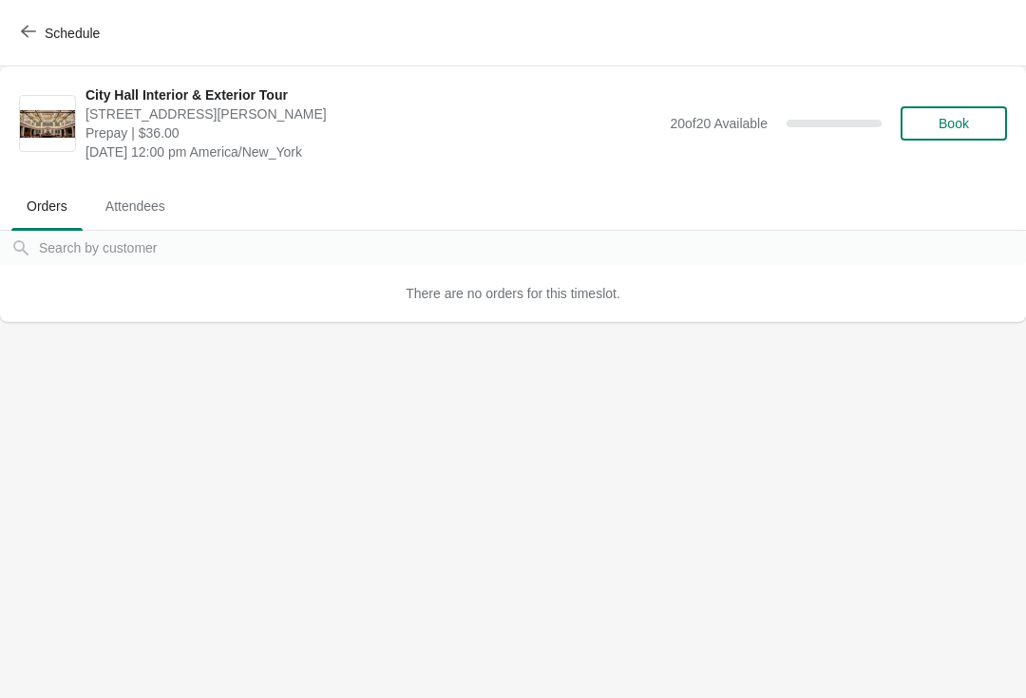
click at [938, 118] on span "Book" at bounding box center [953, 123] width 30 height 15
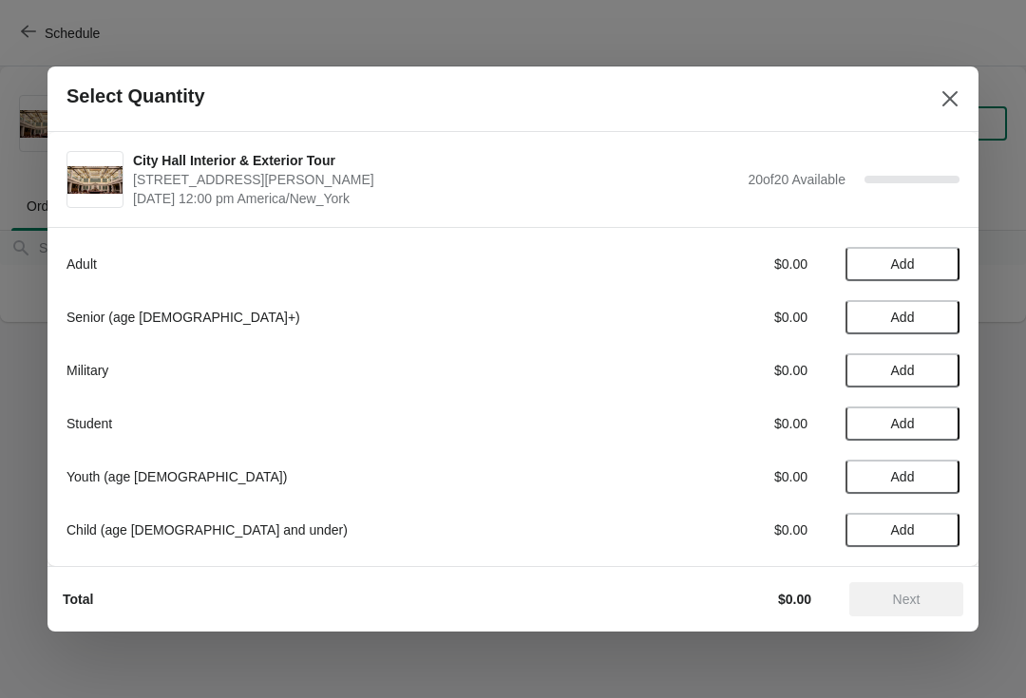
click at [889, 520] on button "Add" at bounding box center [902, 530] width 114 height 34
click at [887, 614] on button "Next" at bounding box center [906, 599] width 114 height 34
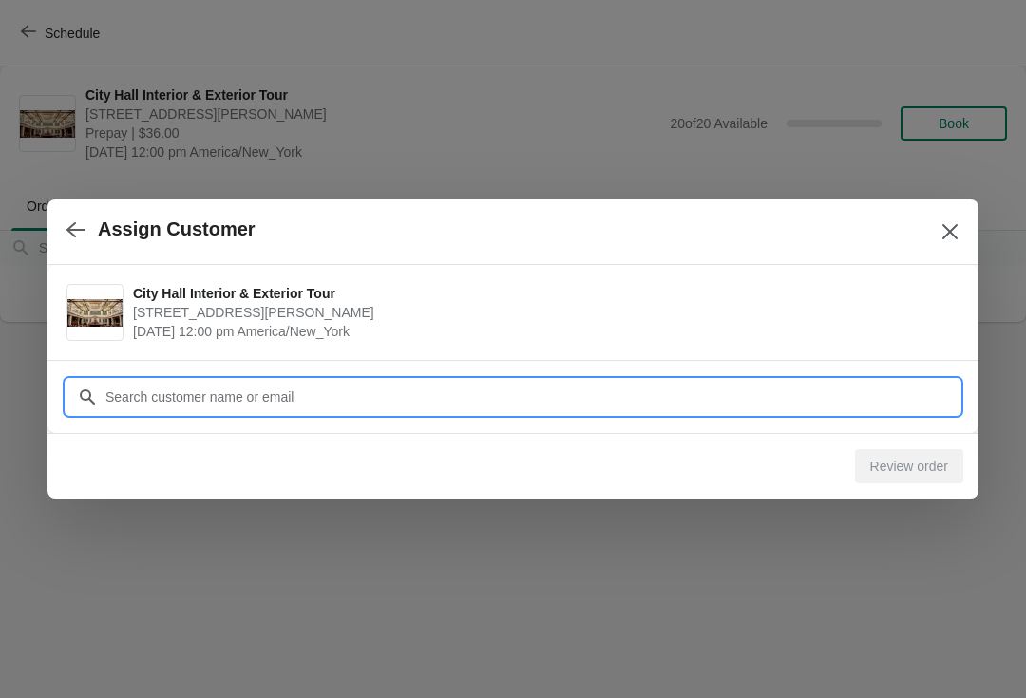
click at [379, 388] on input "Customer" at bounding box center [531, 397] width 855 height 34
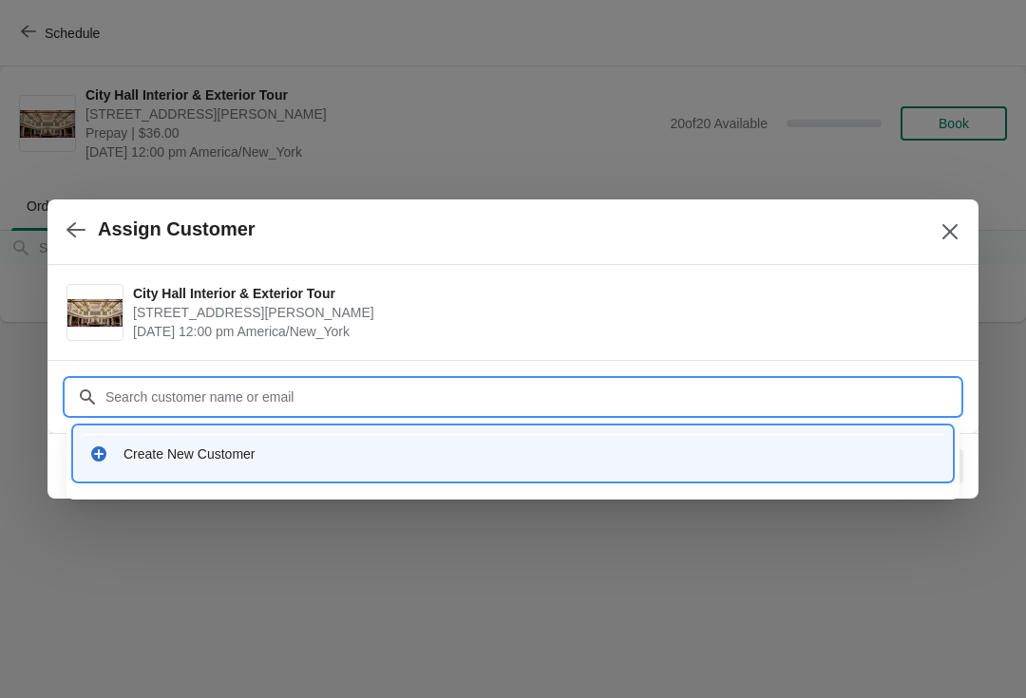
click at [162, 454] on div "Create New Customer" at bounding box center [529, 453] width 813 height 19
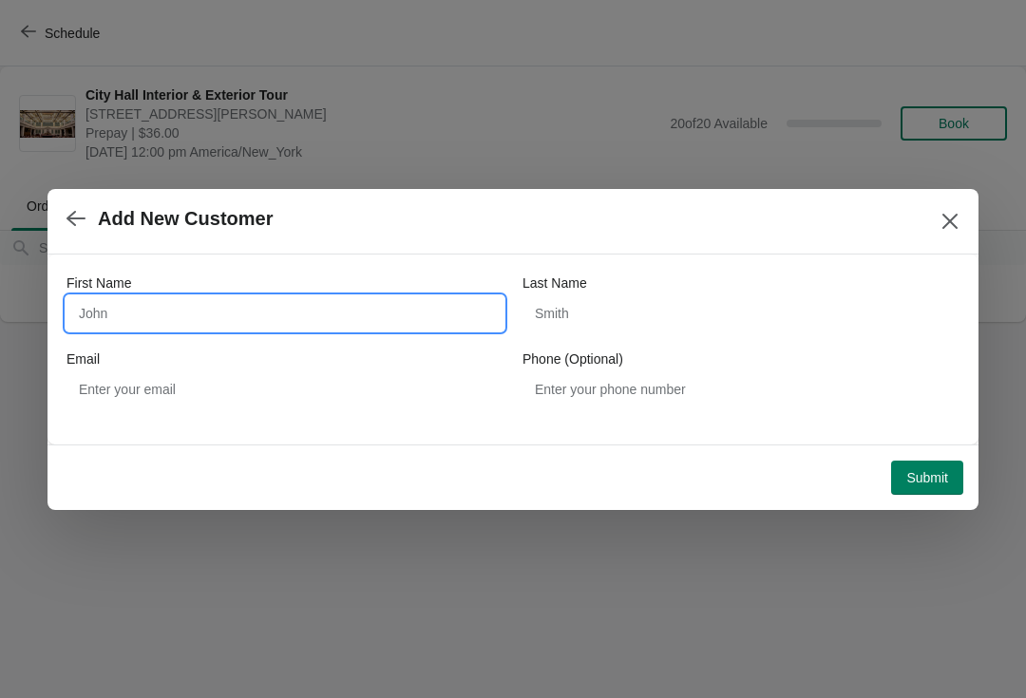
click at [204, 329] on input "First Name" at bounding box center [284, 313] width 437 height 34
type input "Brooks"
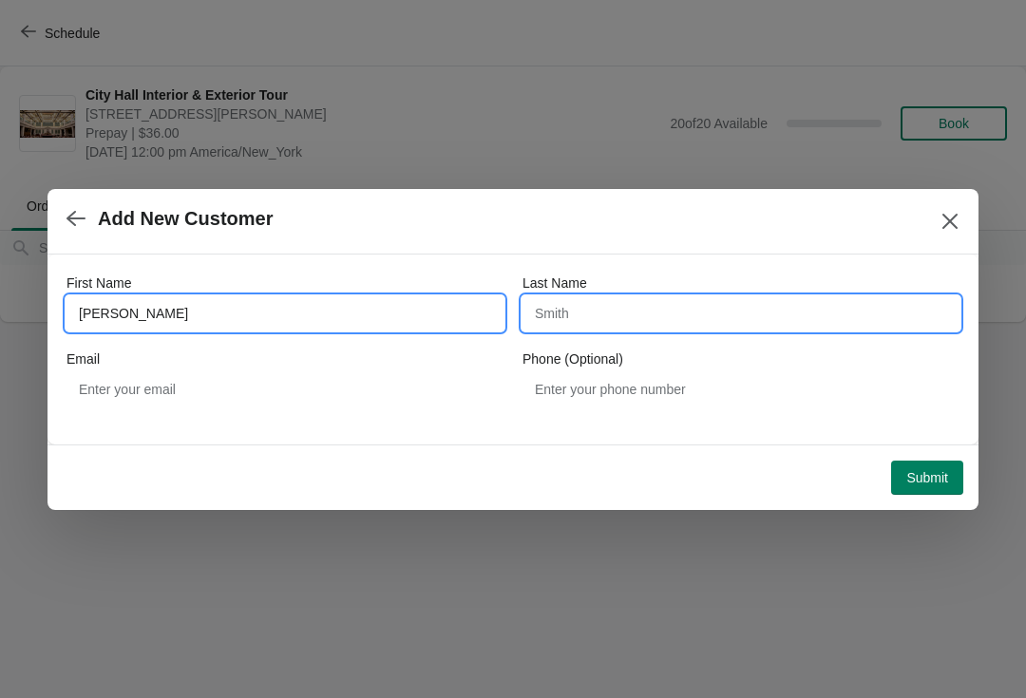
click at [667, 321] on input "Last Name" at bounding box center [740, 313] width 437 height 34
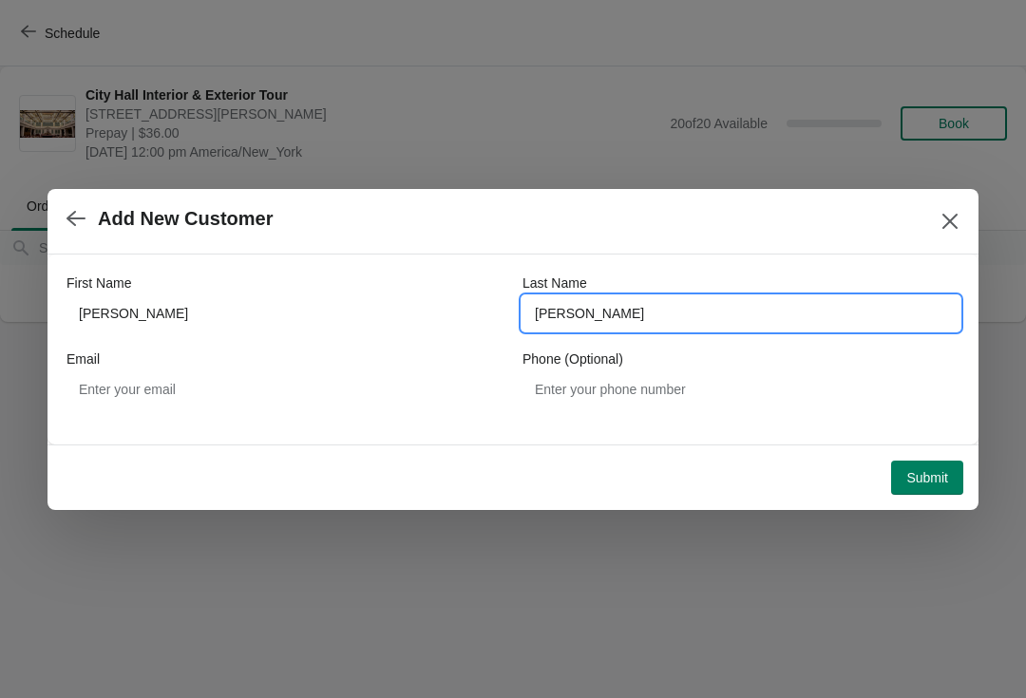
type input "rudy"
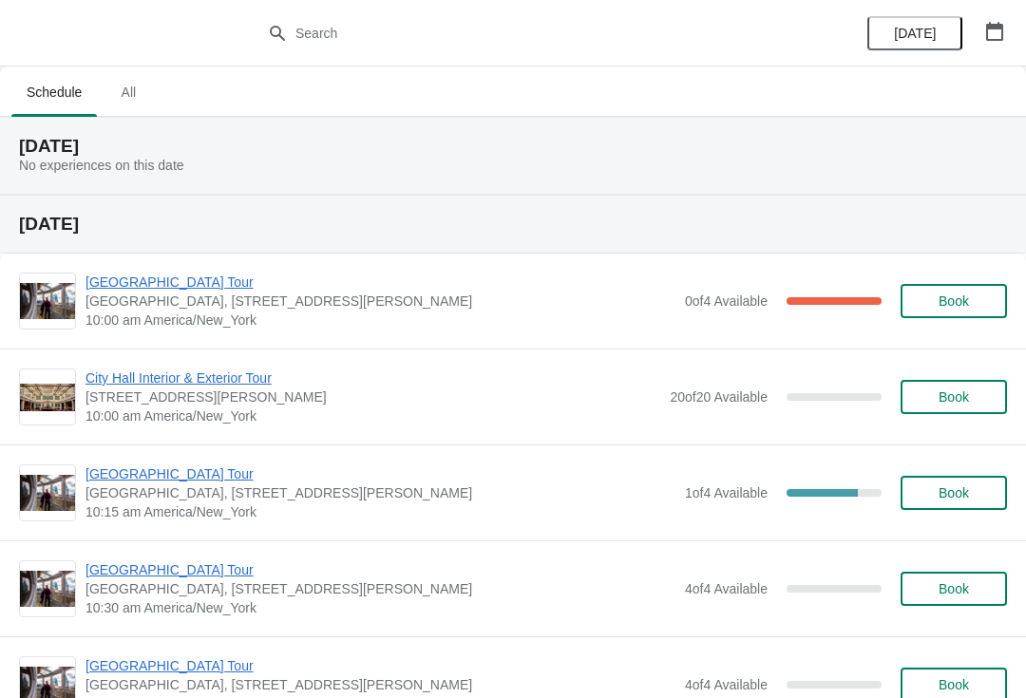
click at [986, 31] on icon "button" at bounding box center [994, 31] width 17 height 19
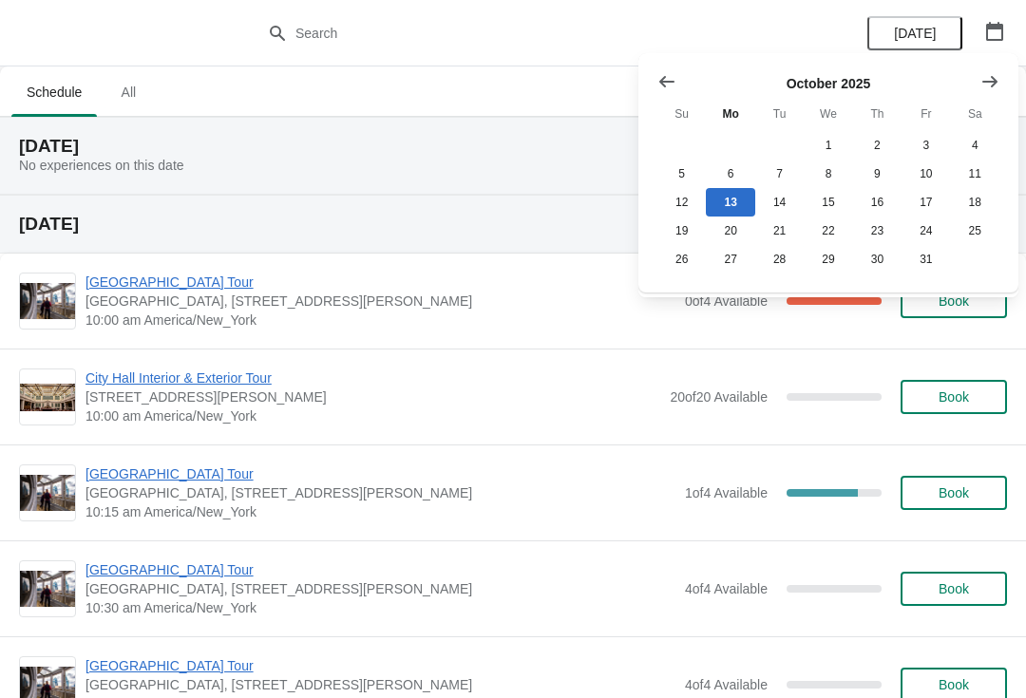
click at [992, 76] on icon "Show next month, November 2025" at bounding box center [989, 81] width 19 height 19
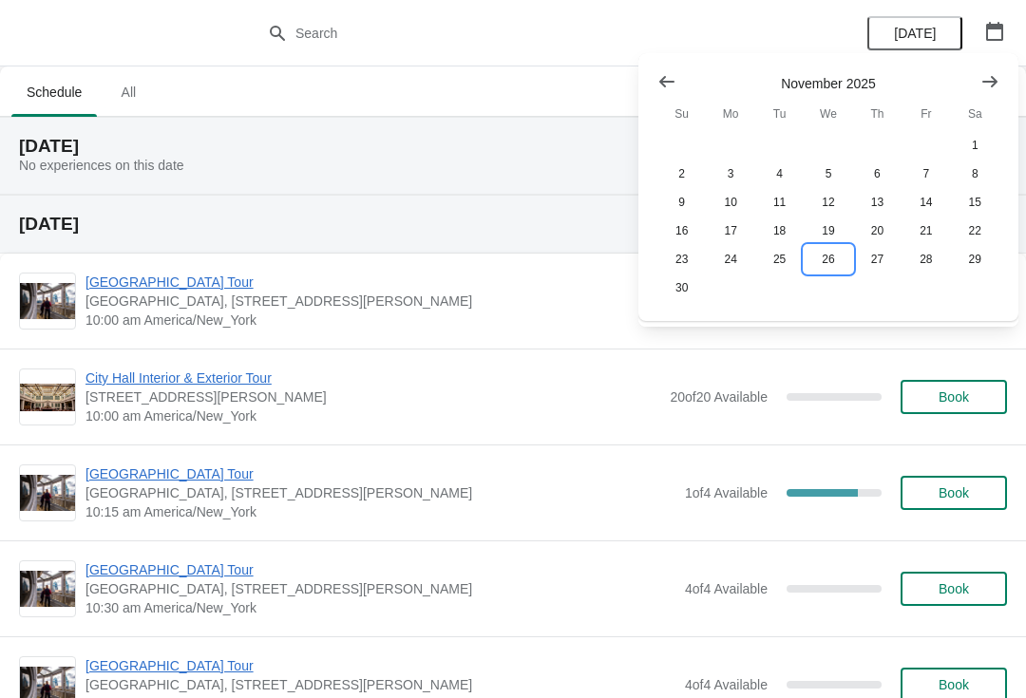
click at [822, 269] on button "26" at bounding box center [827, 259] width 48 height 28
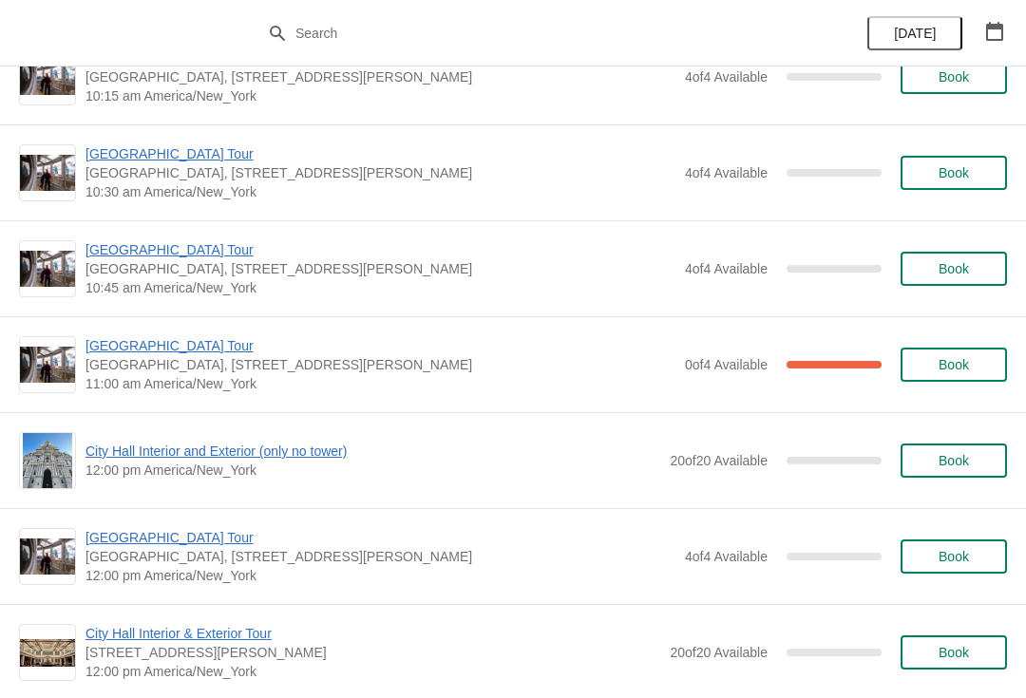
scroll to position [436, 0]
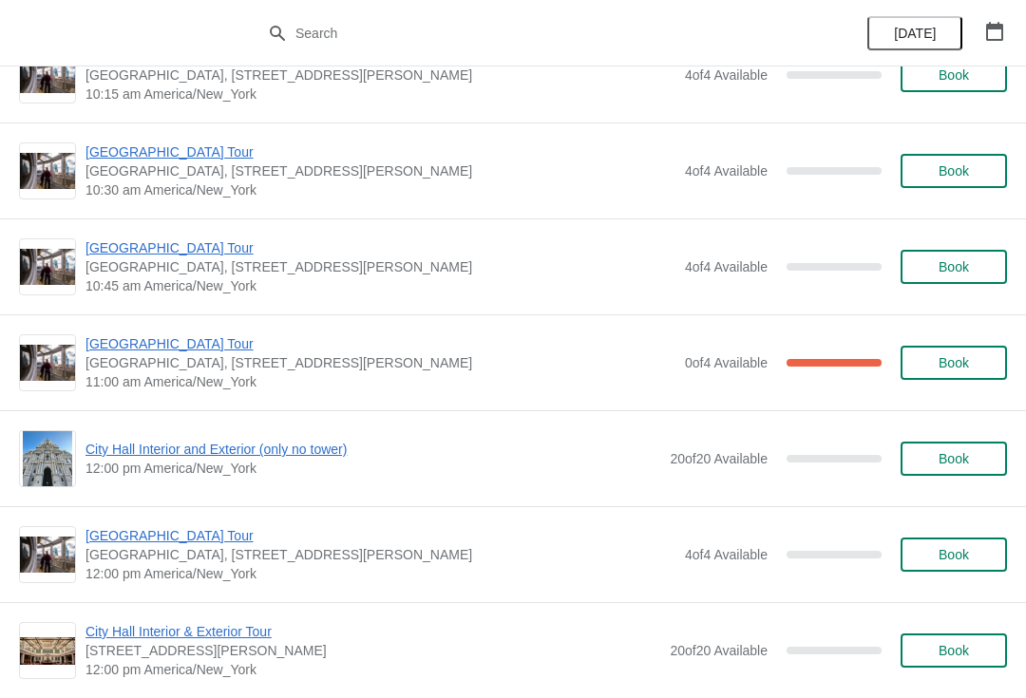
click at [174, 442] on span "City Hall Interior and Exterior (only no tower)" at bounding box center [372, 449] width 575 height 19
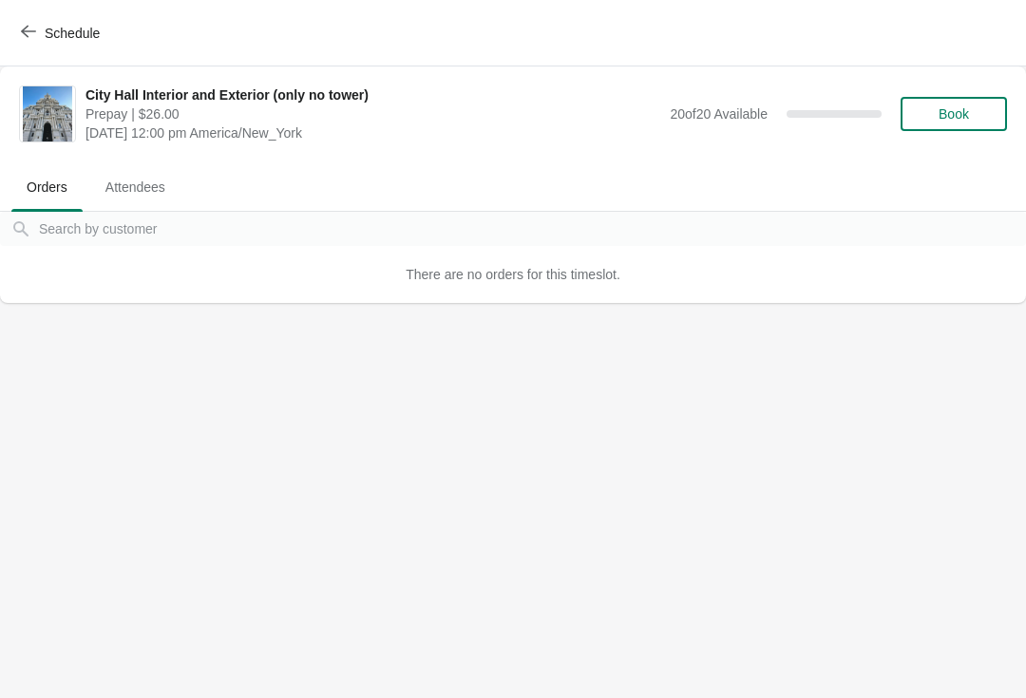
click at [944, 122] on span "Book" at bounding box center [953, 113] width 30 height 15
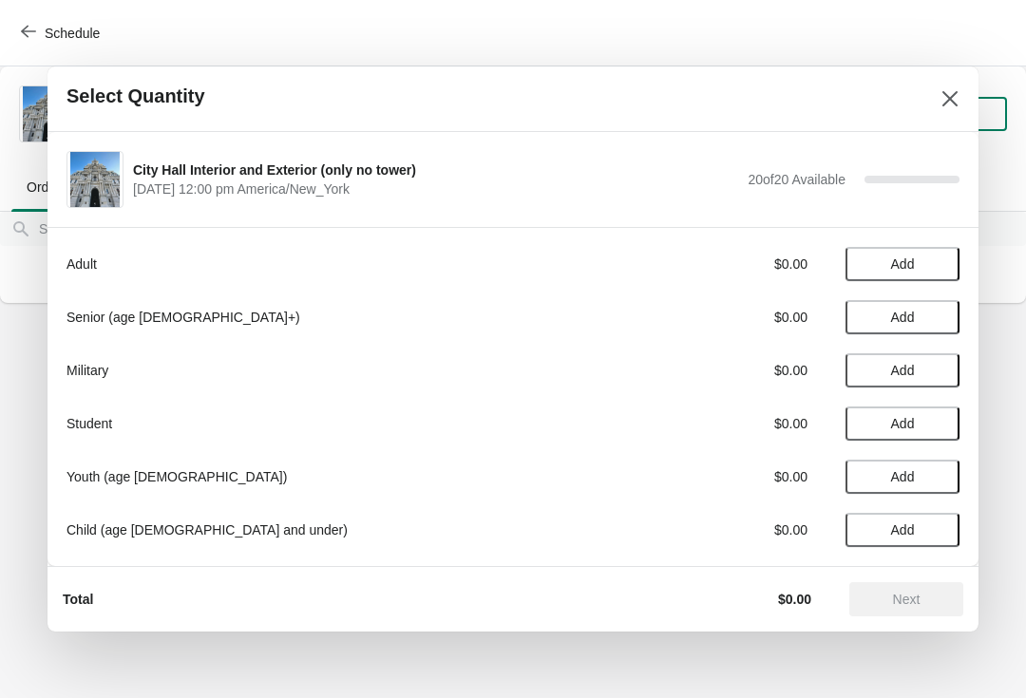
click at [881, 519] on button "Add" at bounding box center [902, 530] width 114 height 34
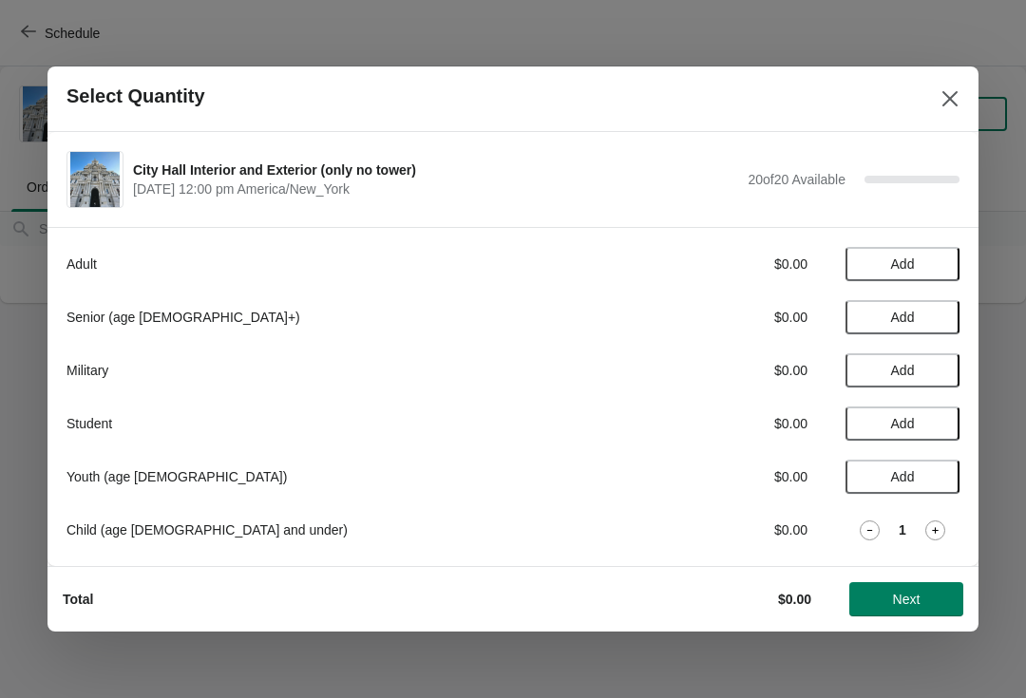
click at [889, 592] on span "Next" at bounding box center [906, 599] width 84 height 15
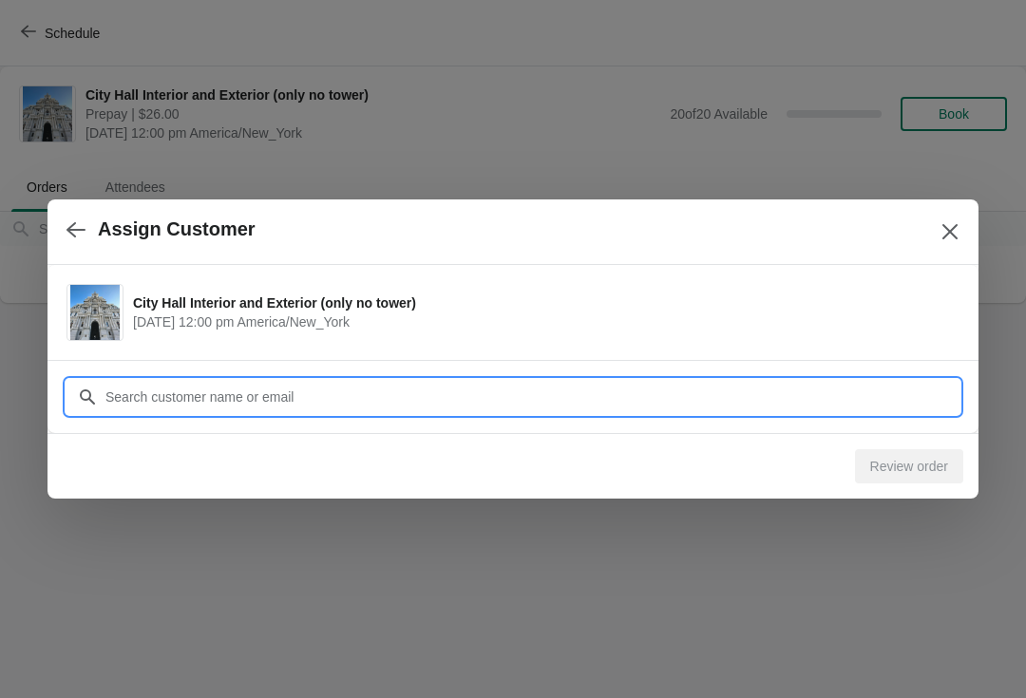
click at [327, 400] on input "Customer" at bounding box center [531, 397] width 855 height 34
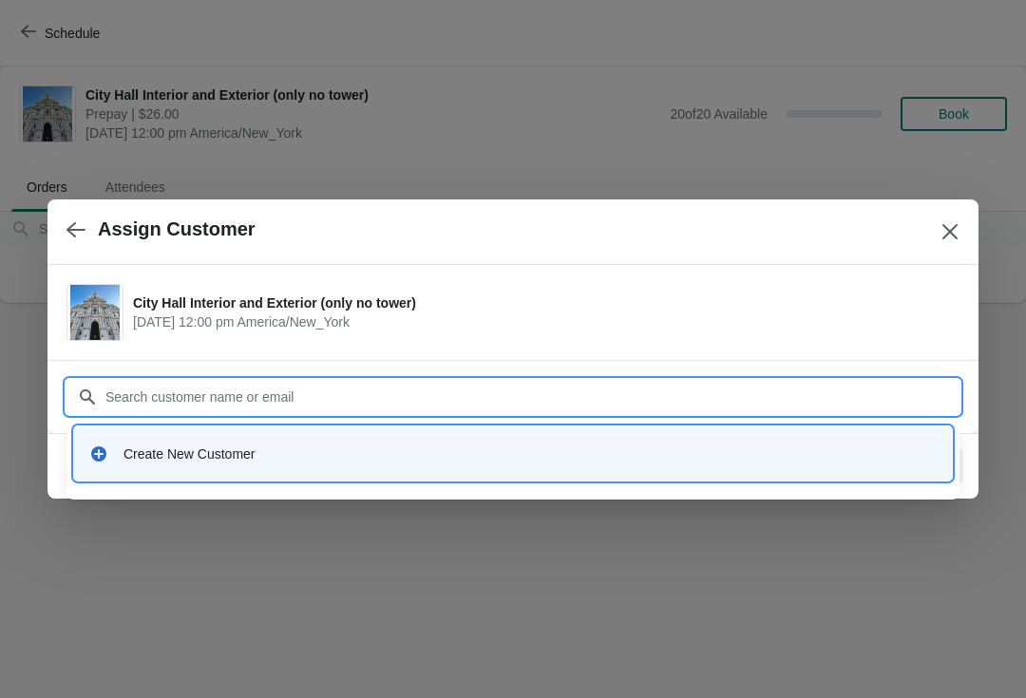
click at [330, 388] on input "Customer" at bounding box center [531, 397] width 855 height 34
click at [196, 451] on div "Create New Customer" at bounding box center [529, 453] width 813 height 19
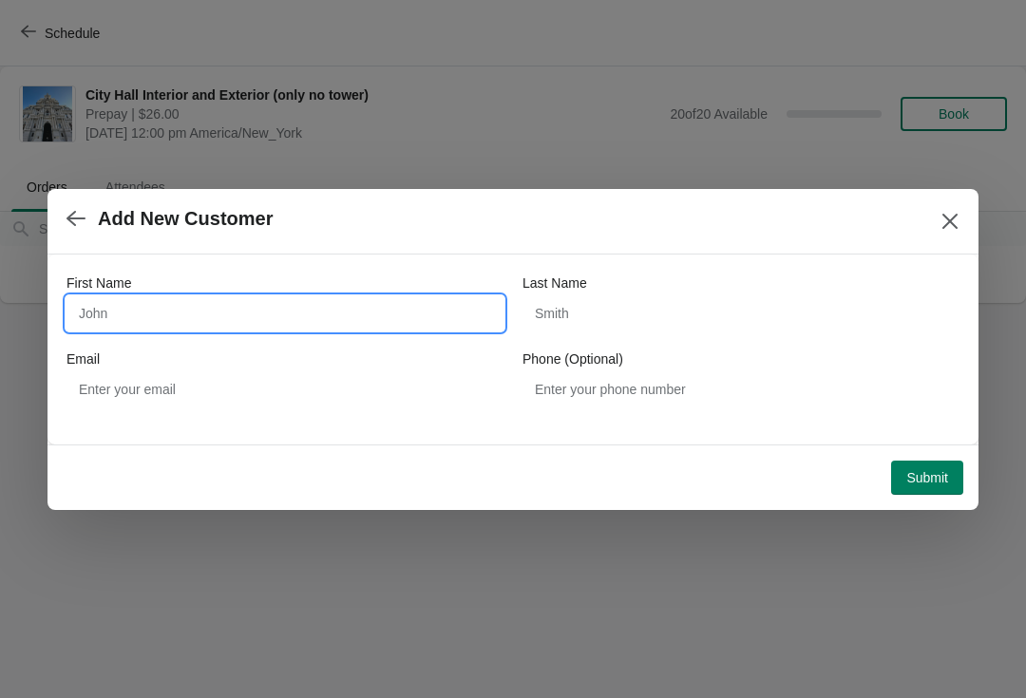
click at [115, 325] on input "First Name" at bounding box center [284, 313] width 437 height 34
type input "Brooks"
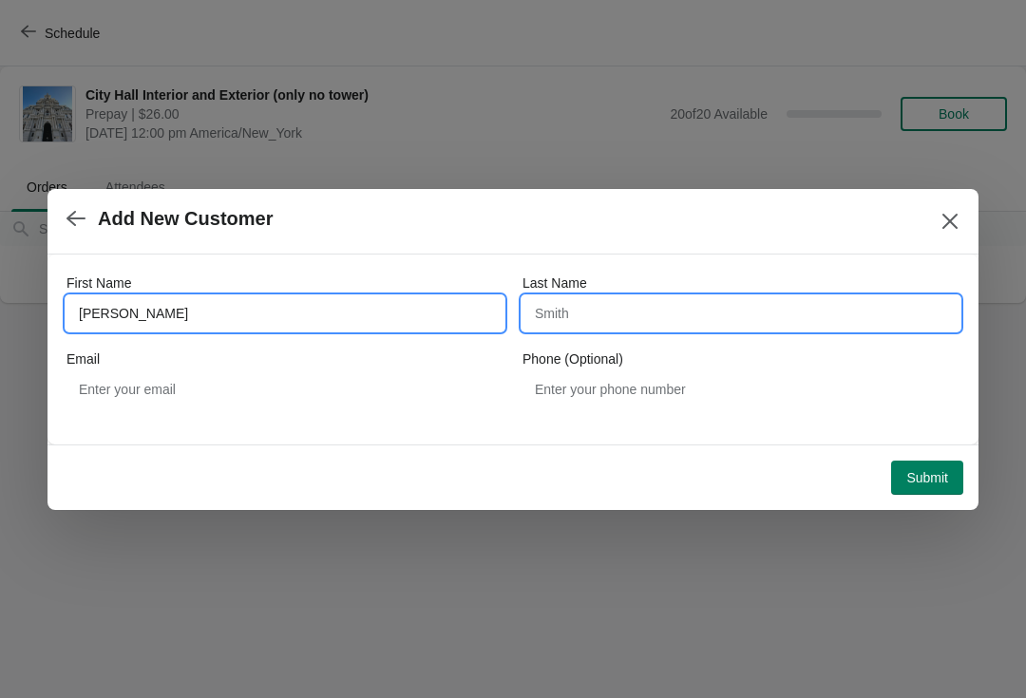
click at [624, 317] on input "Last Name" at bounding box center [740, 313] width 437 height 34
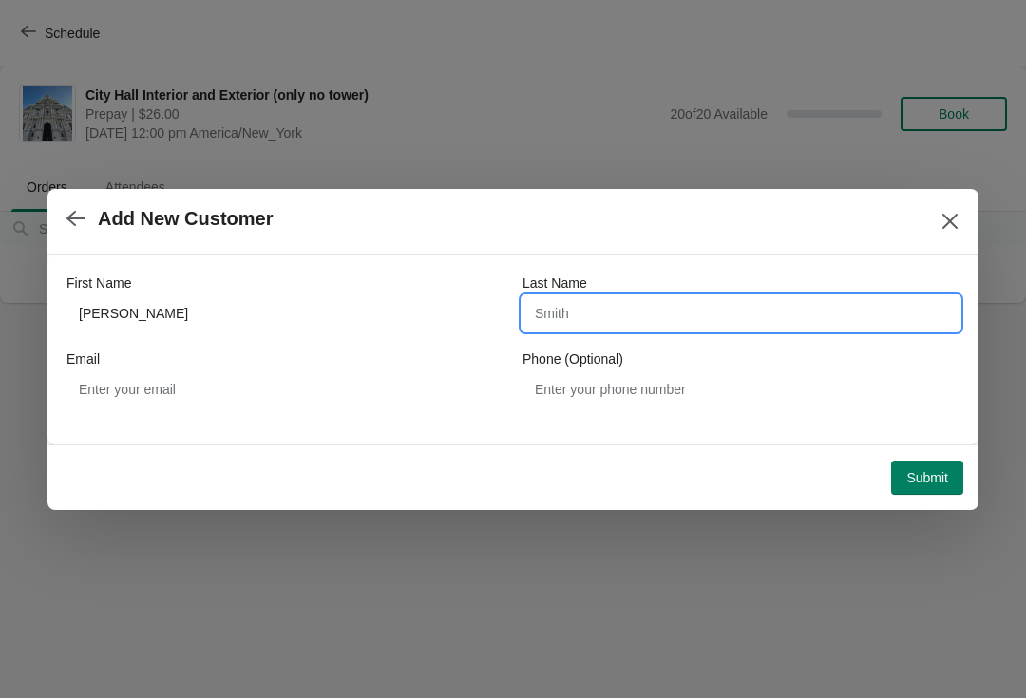
click at [633, 316] on input "Last Name" at bounding box center [740, 313] width 437 height 34
type input "Rudy"
click at [927, 467] on button "Submit" at bounding box center [927, 478] width 72 height 34
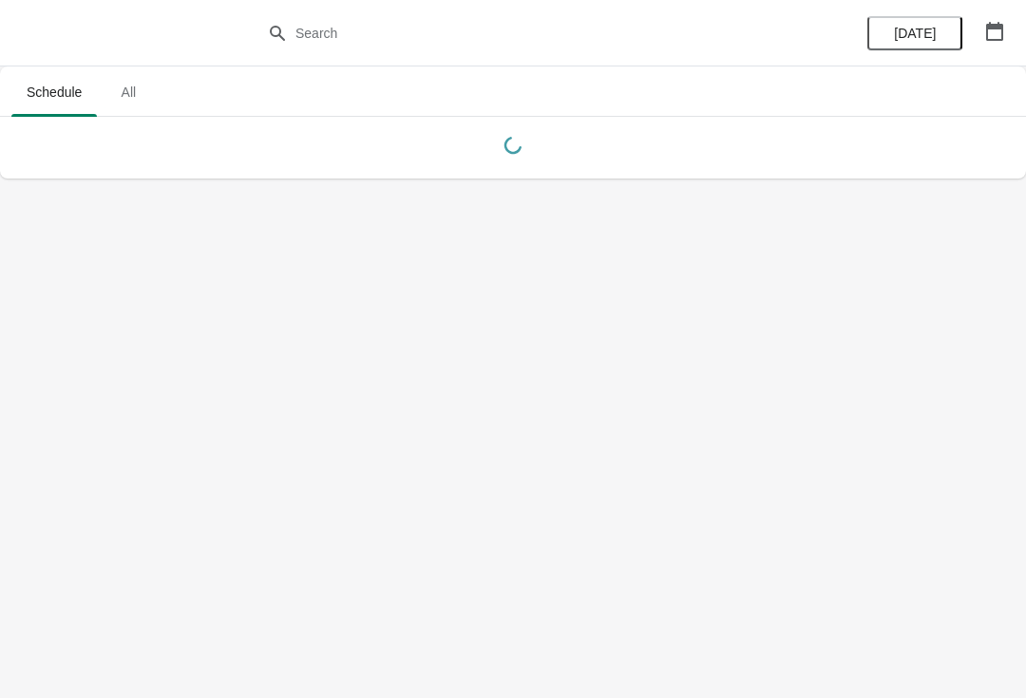
click at [997, 30] on icon "button" at bounding box center [994, 31] width 19 height 19
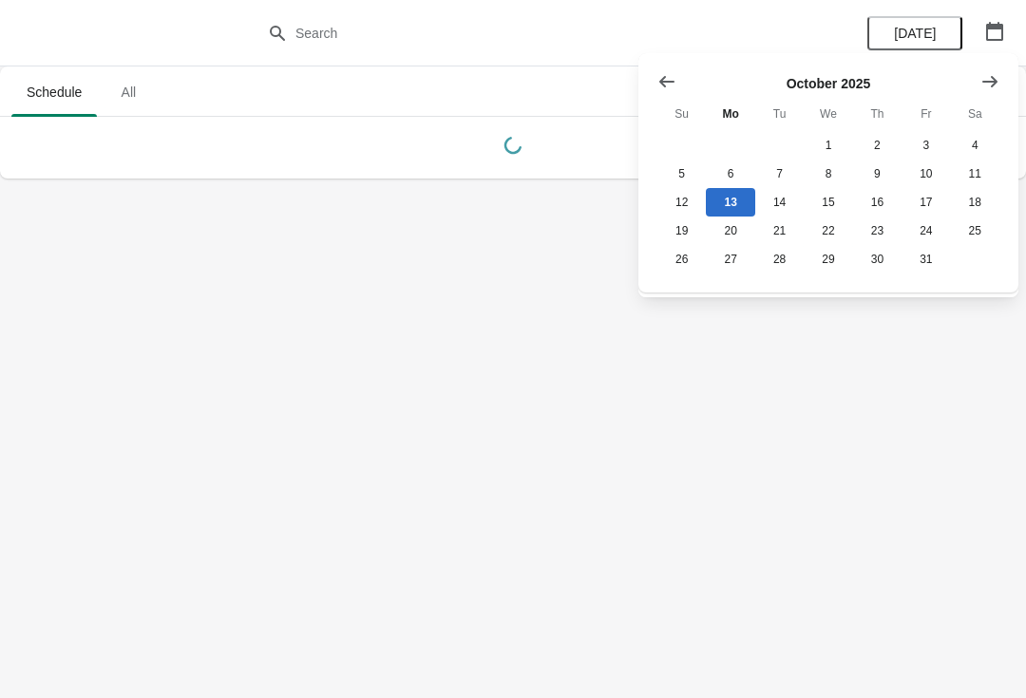
click at [984, 81] on icon "Show next month, November 2025" at bounding box center [989, 80] width 15 height 11
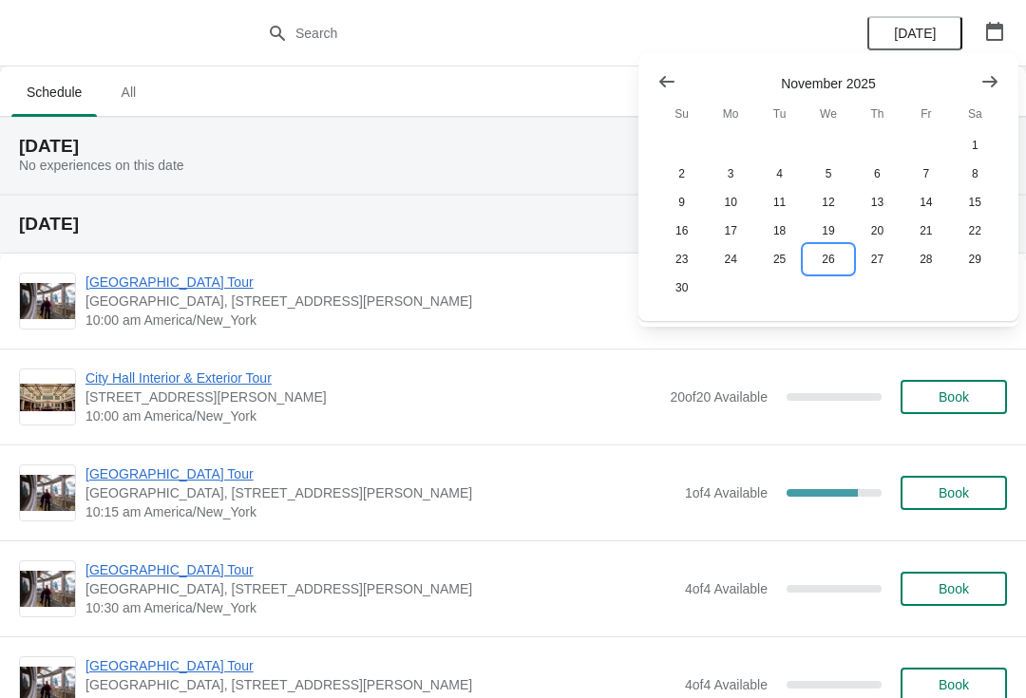
click at [826, 266] on button "26" at bounding box center [827, 259] width 48 height 28
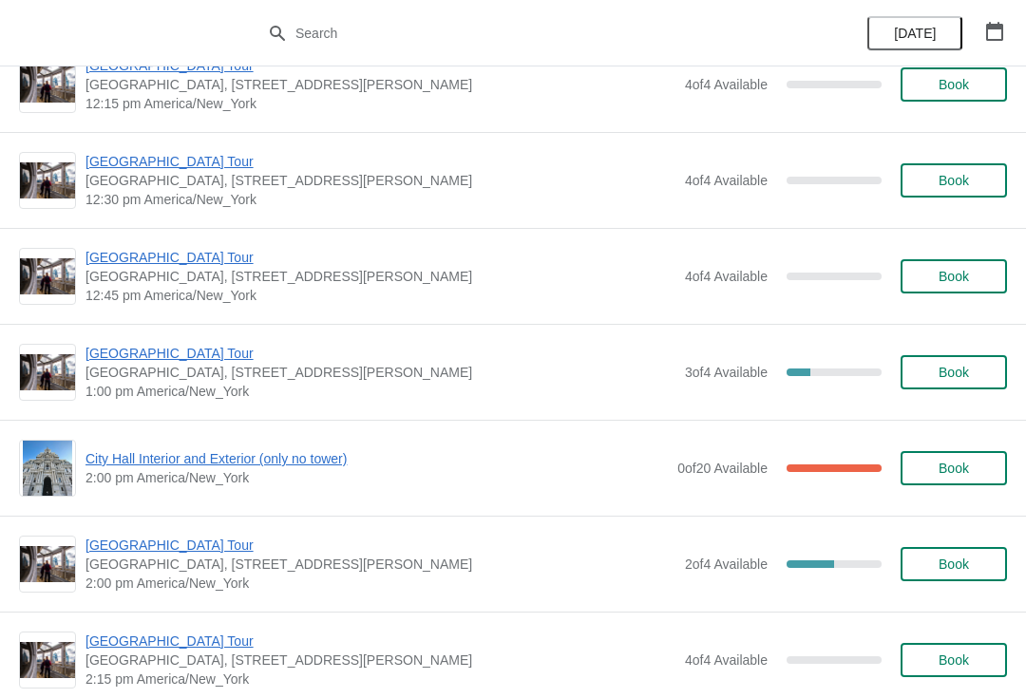
scroll to position [1103, 0]
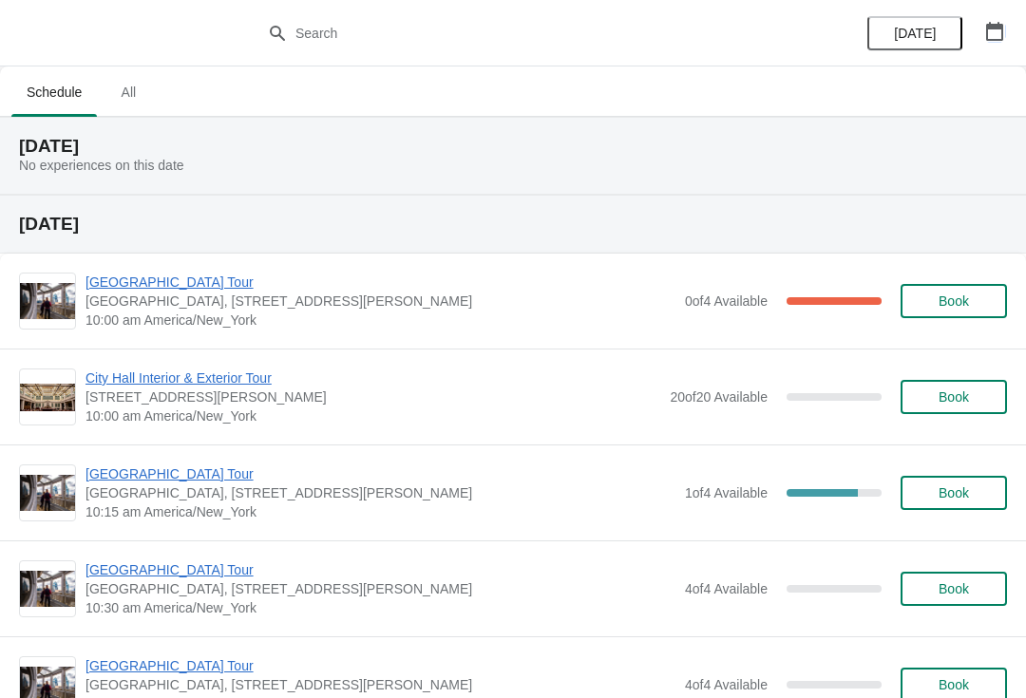
click at [986, 29] on icon "button" at bounding box center [994, 31] width 17 height 19
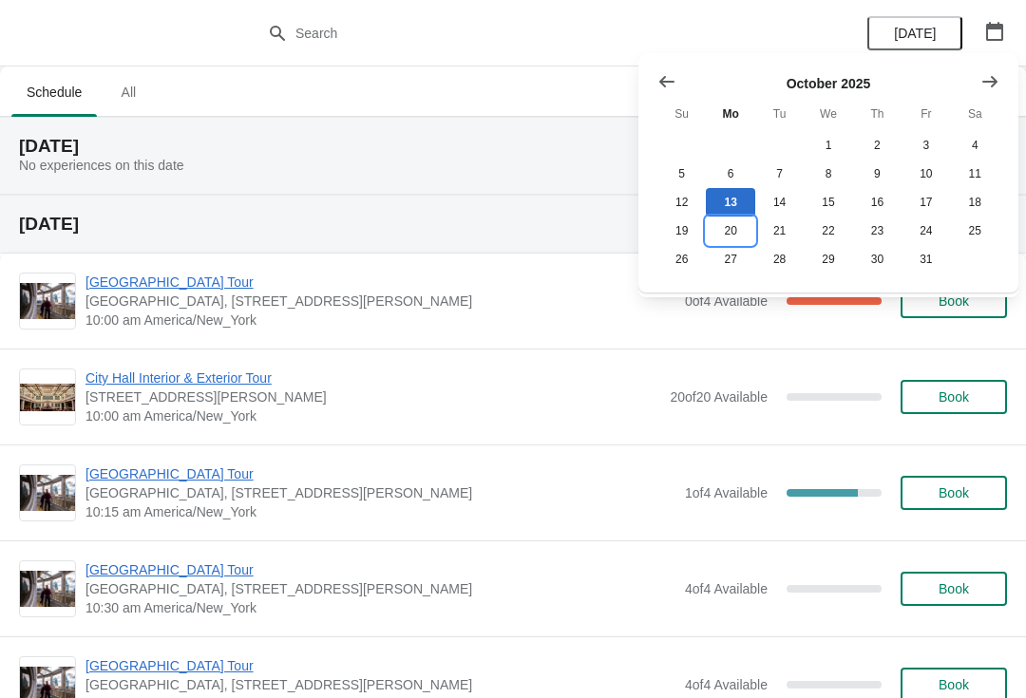
click at [721, 230] on button "20" at bounding box center [730, 231] width 48 height 28
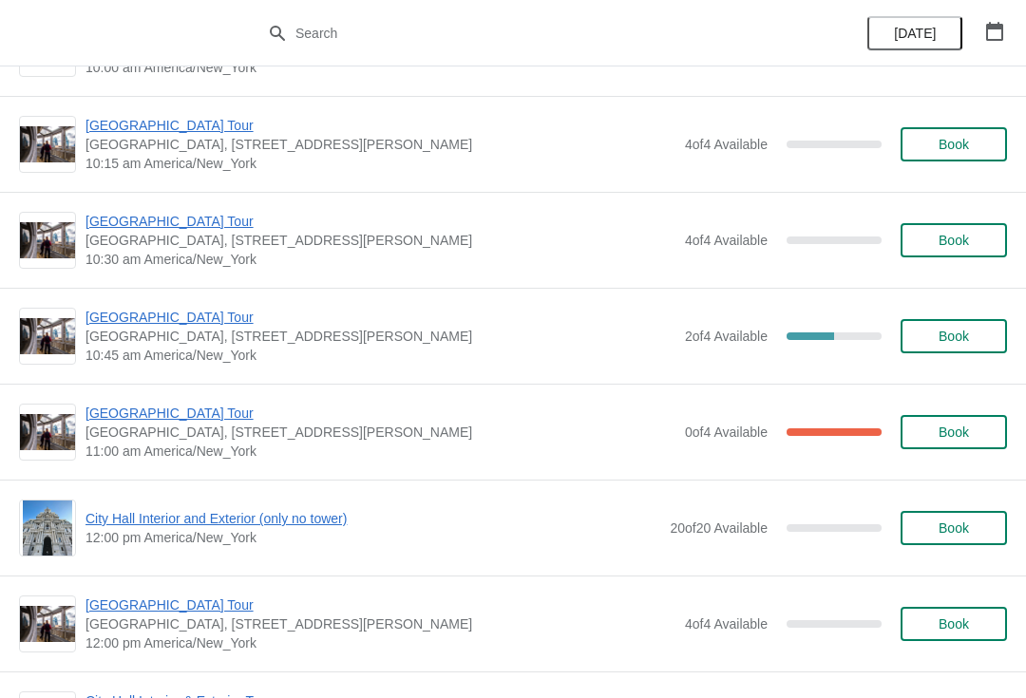
scroll to position [363, 0]
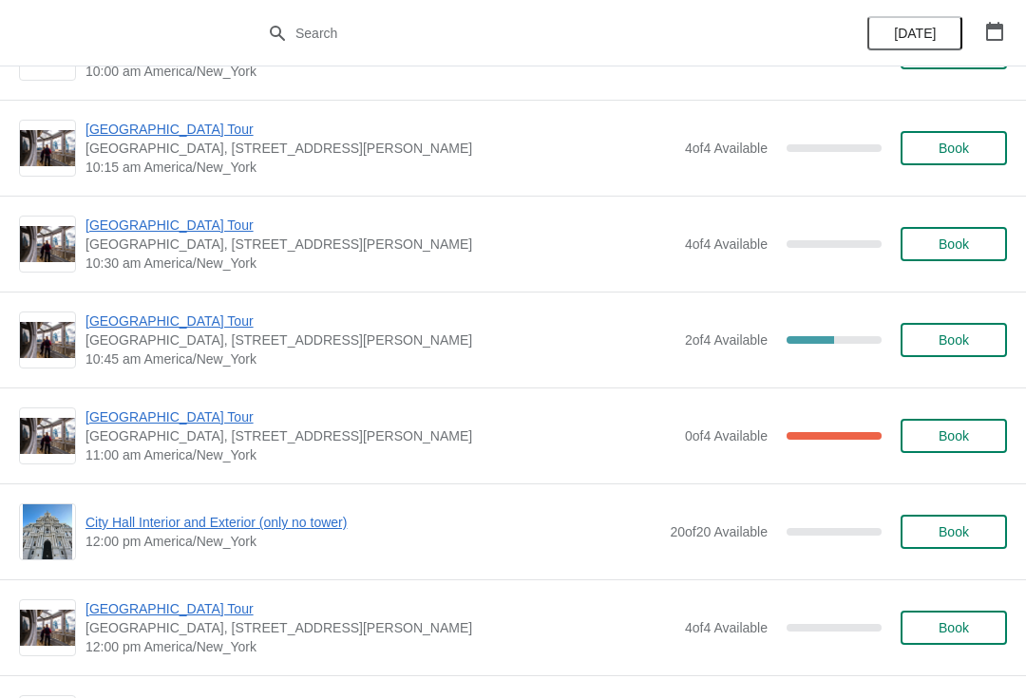
click at [184, 316] on span "[GEOGRAPHIC_DATA] Tour" at bounding box center [380, 321] width 590 height 19
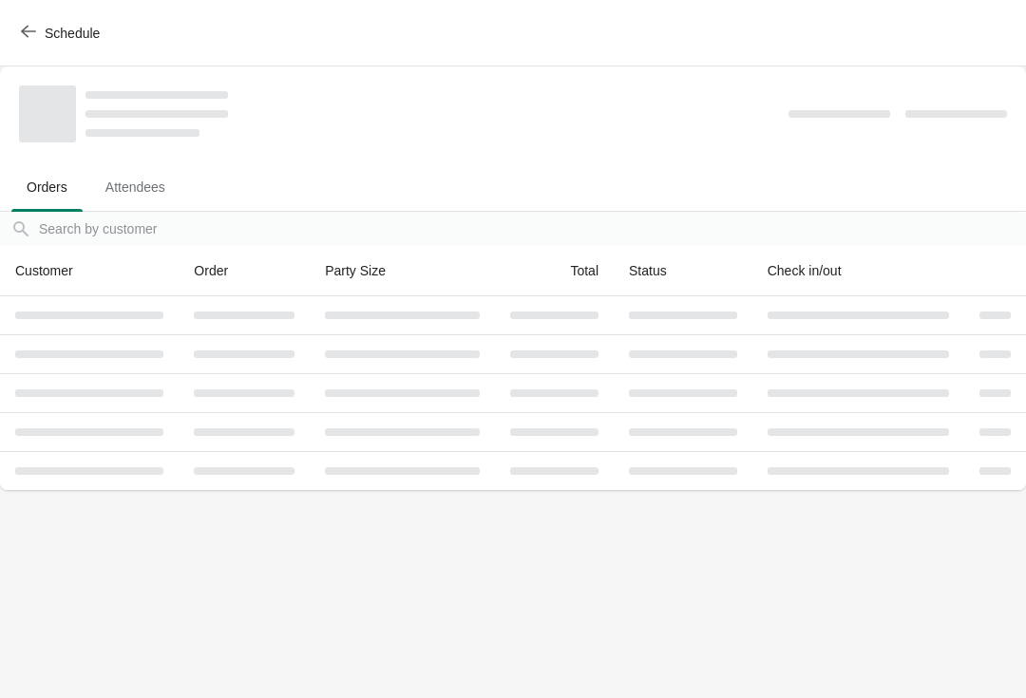
scroll to position [0, 0]
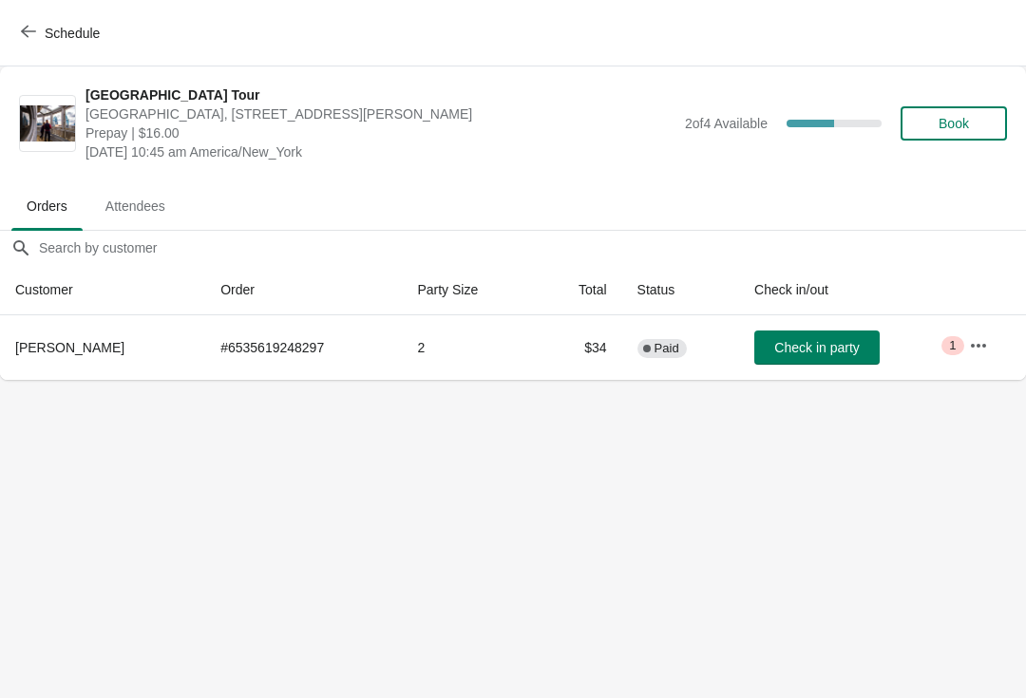
click at [40, 47] on button "Schedule" at bounding box center [61, 33] width 105 height 34
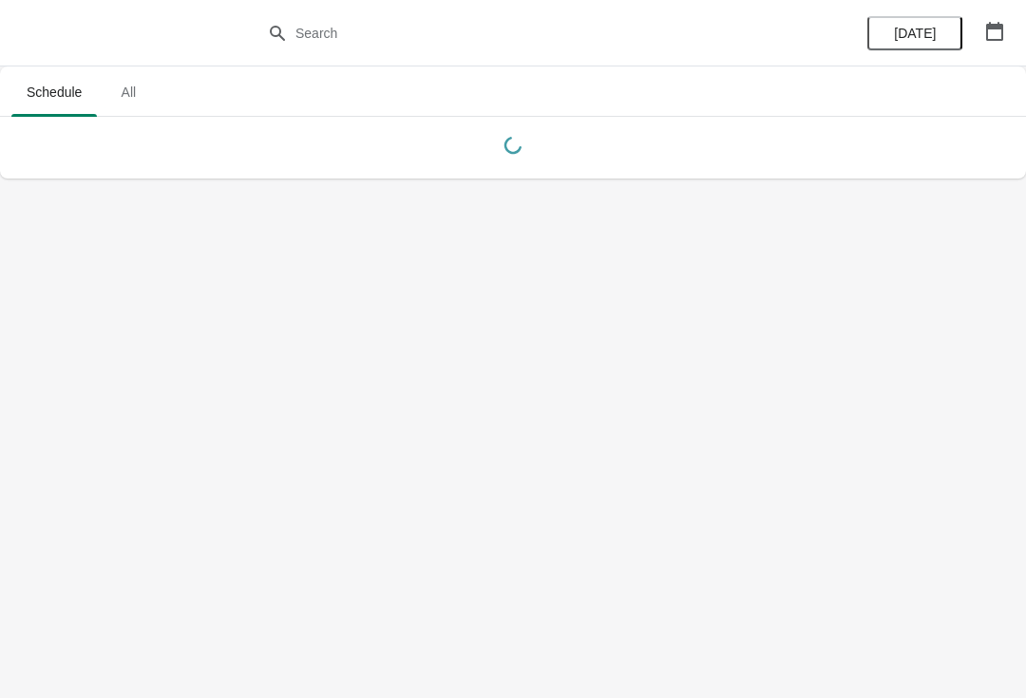
click at [991, 14] on button "button" at bounding box center [994, 31] width 34 height 34
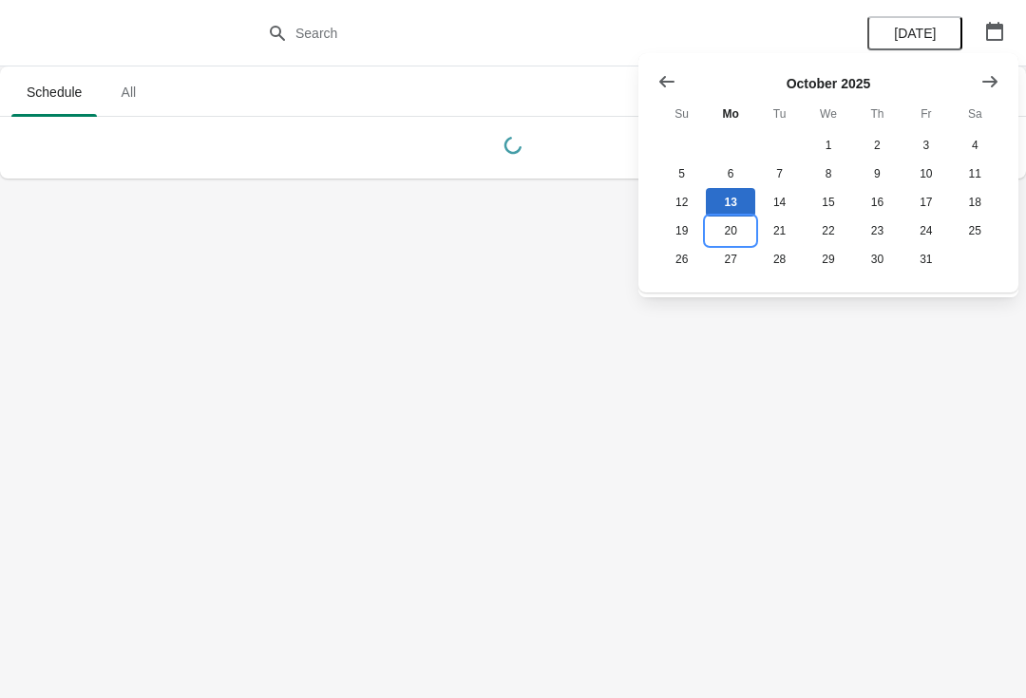
click at [731, 230] on button "20" at bounding box center [730, 231] width 48 height 28
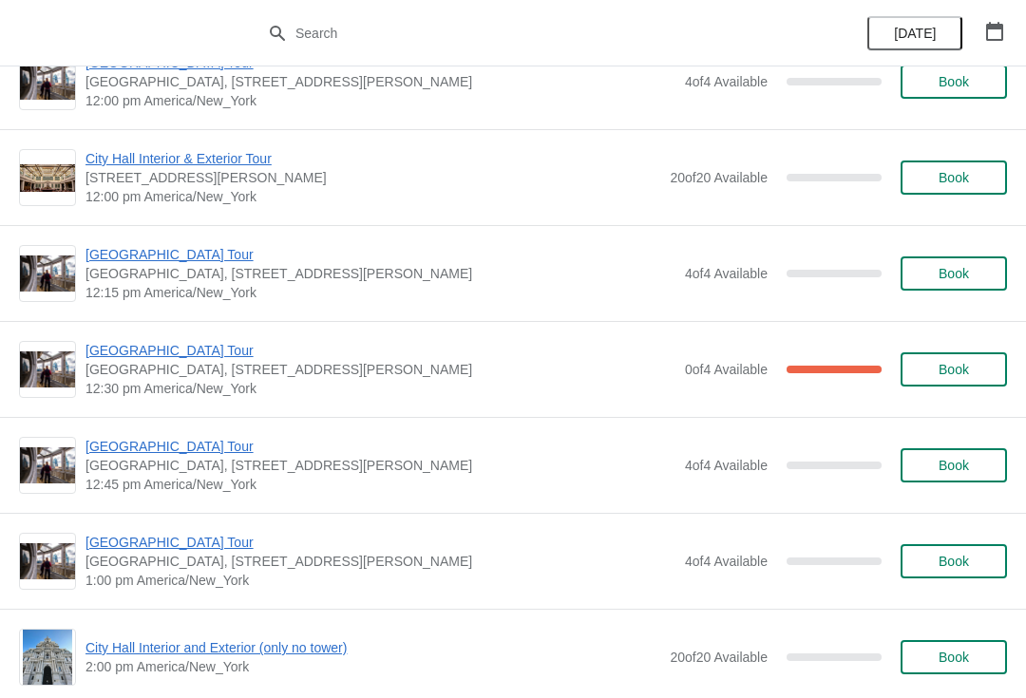
scroll to position [912, 0]
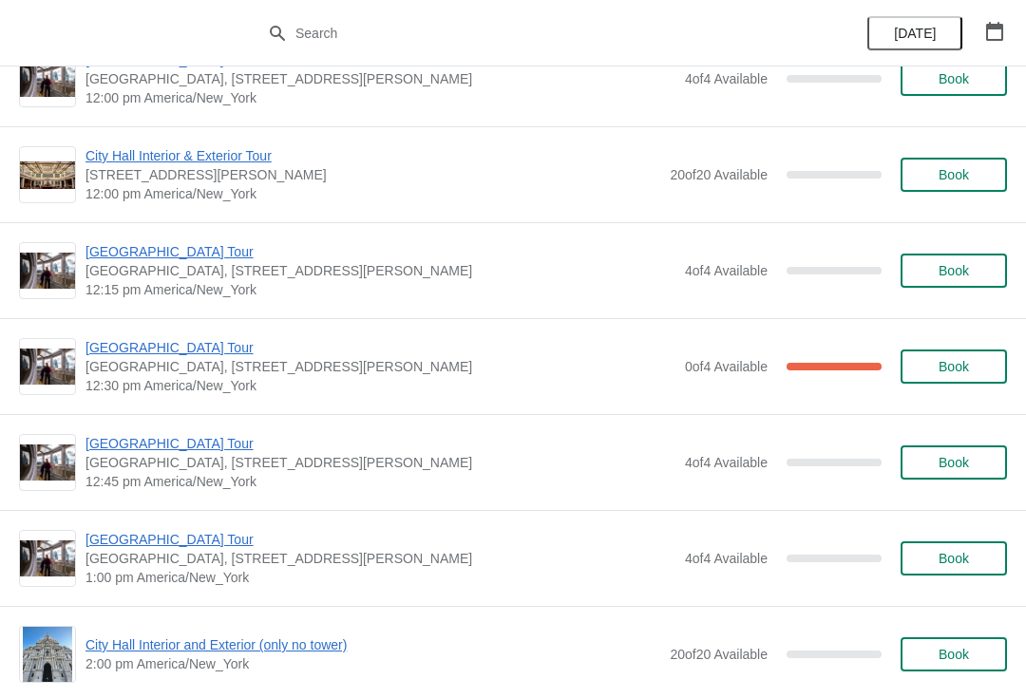
click at [187, 356] on span "[GEOGRAPHIC_DATA] Tour" at bounding box center [380, 347] width 590 height 19
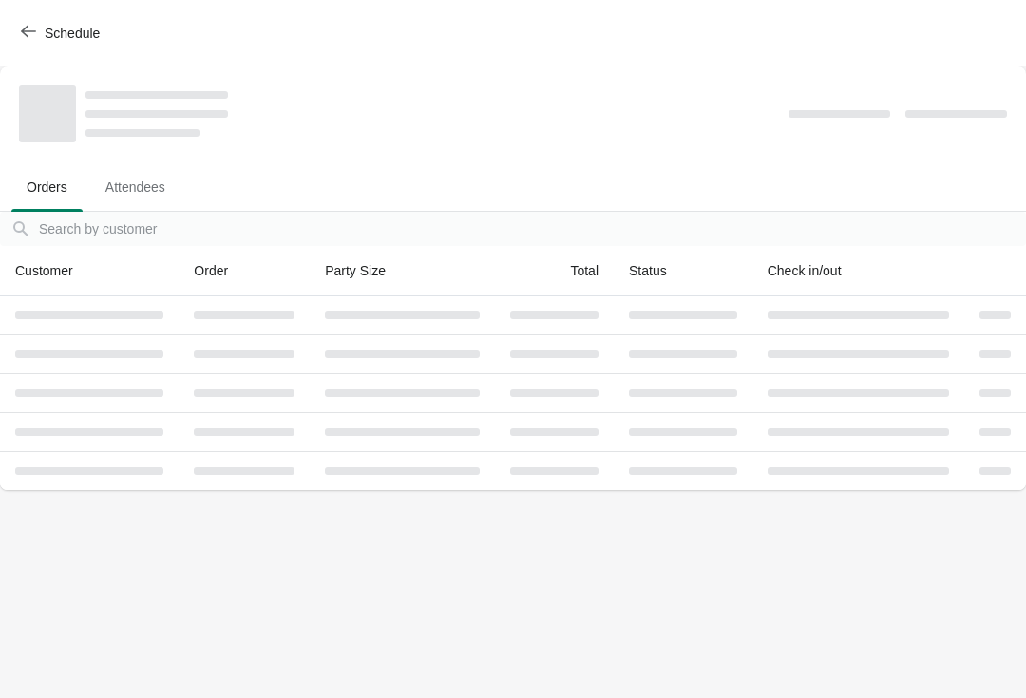
scroll to position [0, 0]
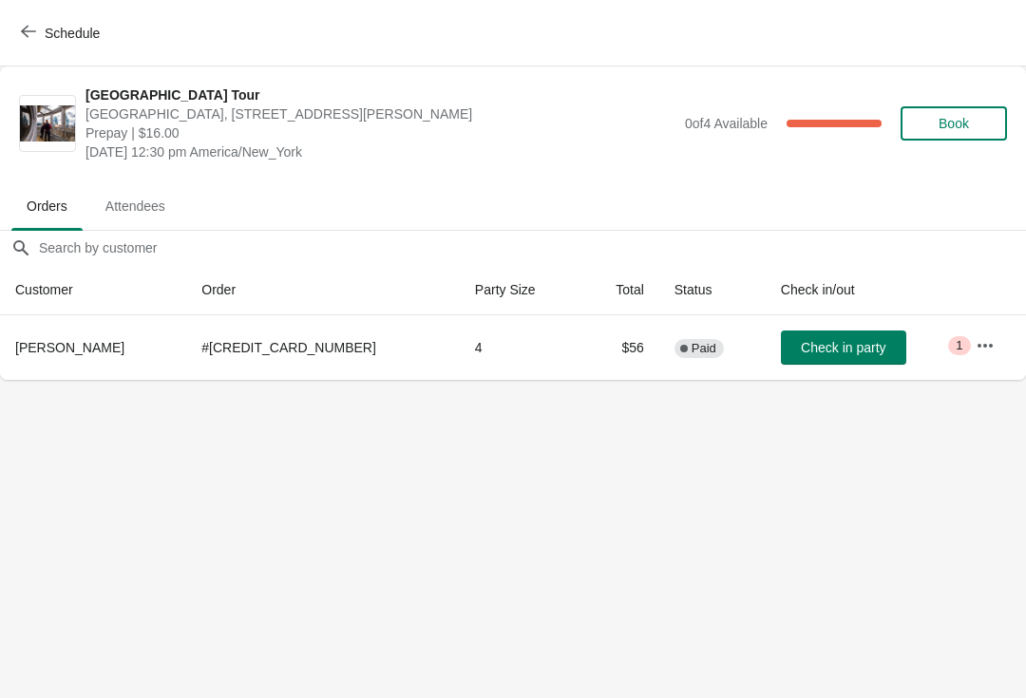
click at [29, 26] on icon "button" at bounding box center [28, 31] width 15 height 15
